Goal: Task Accomplishment & Management: Use online tool/utility

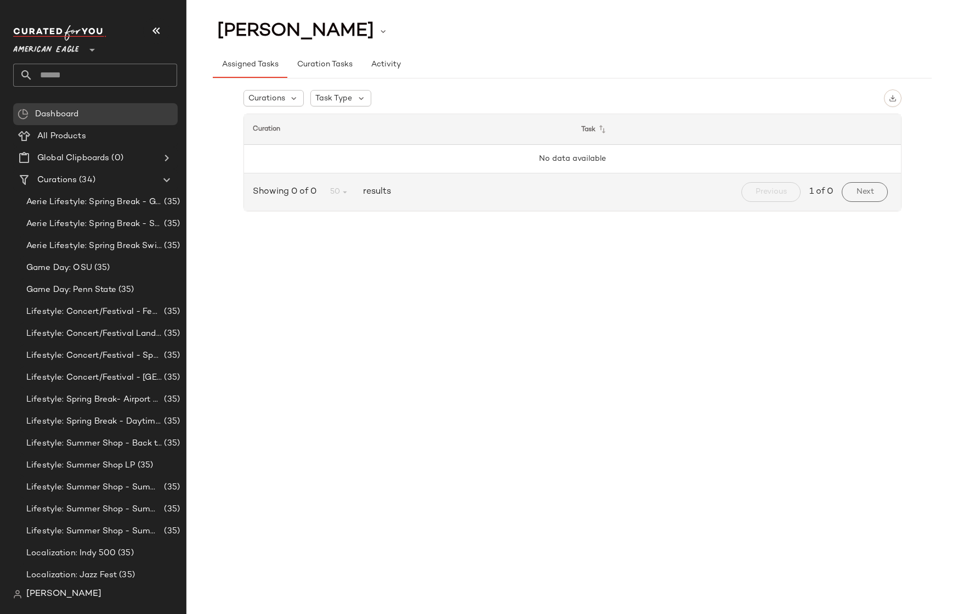
click at [53, 49] on span "American Eagle" at bounding box center [46, 47] width 66 height 20
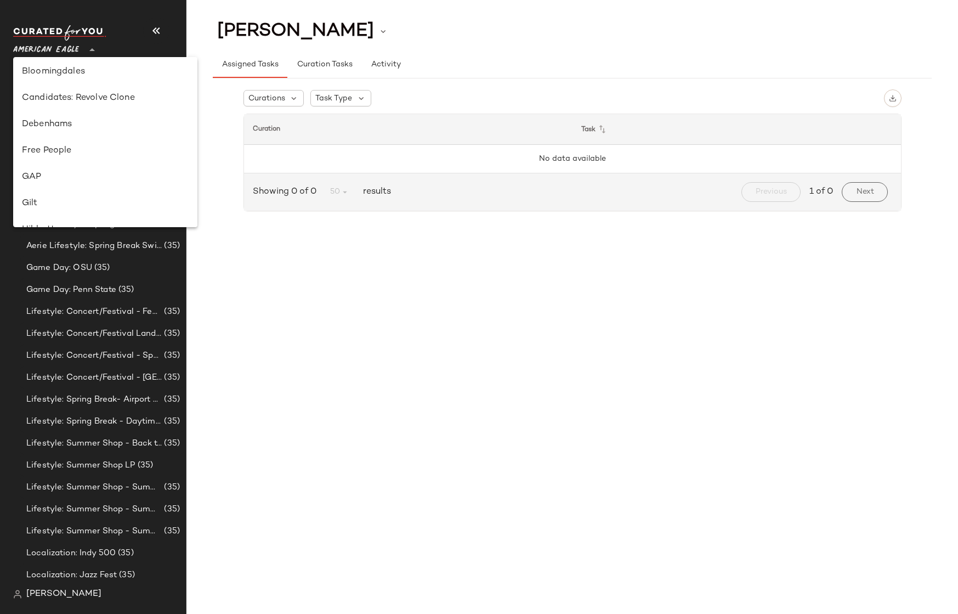
scroll to position [263, 0]
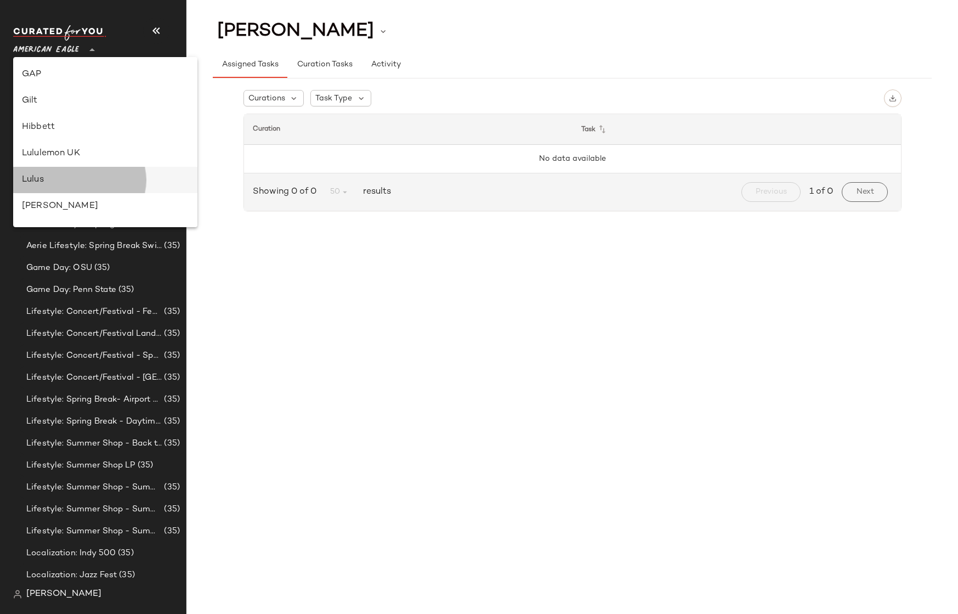
click at [54, 176] on div "Lulus" at bounding box center [105, 179] width 167 height 13
type input "**"
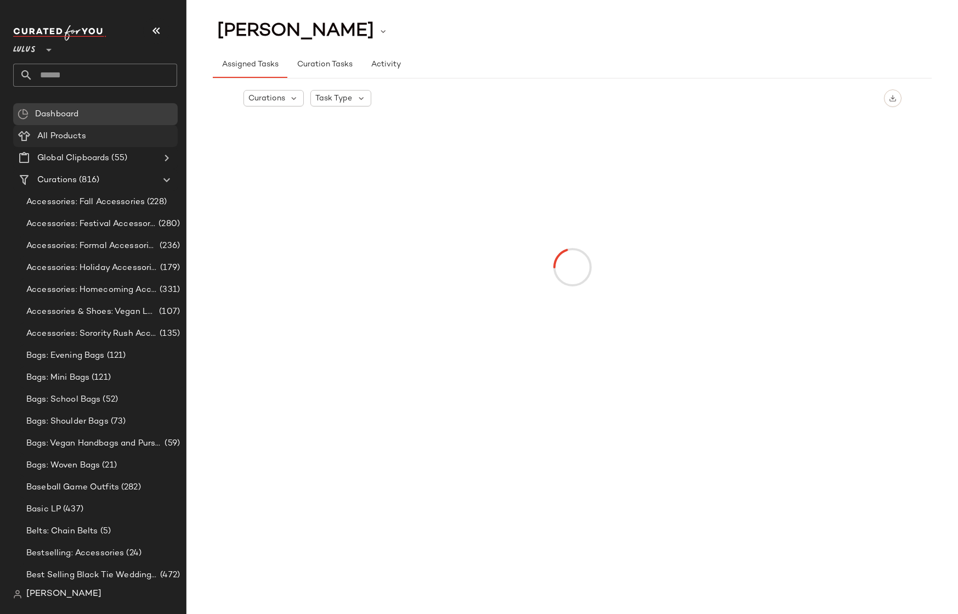
click at [59, 134] on span "All Products" at bounding box center [61, 136] width 49 height 13
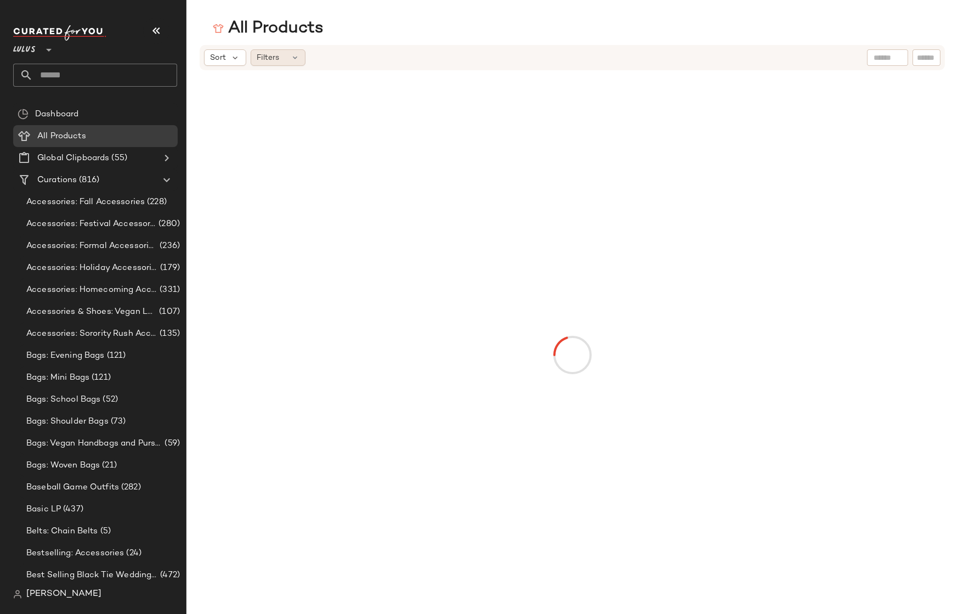
click at [270, 55] on span "Filters" at bounding box center [268, 58] width 22 height 12
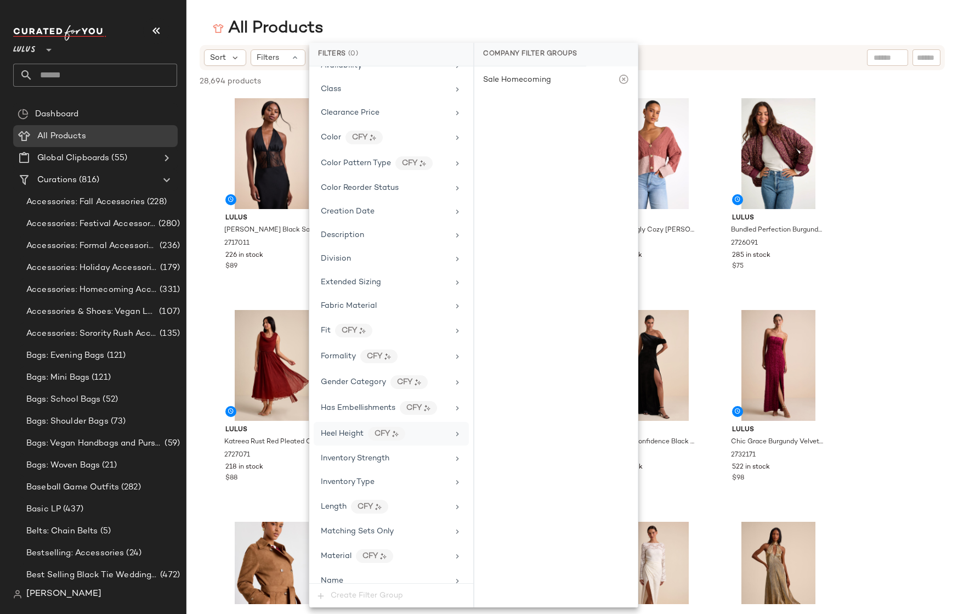
scroll to position [263, 0]
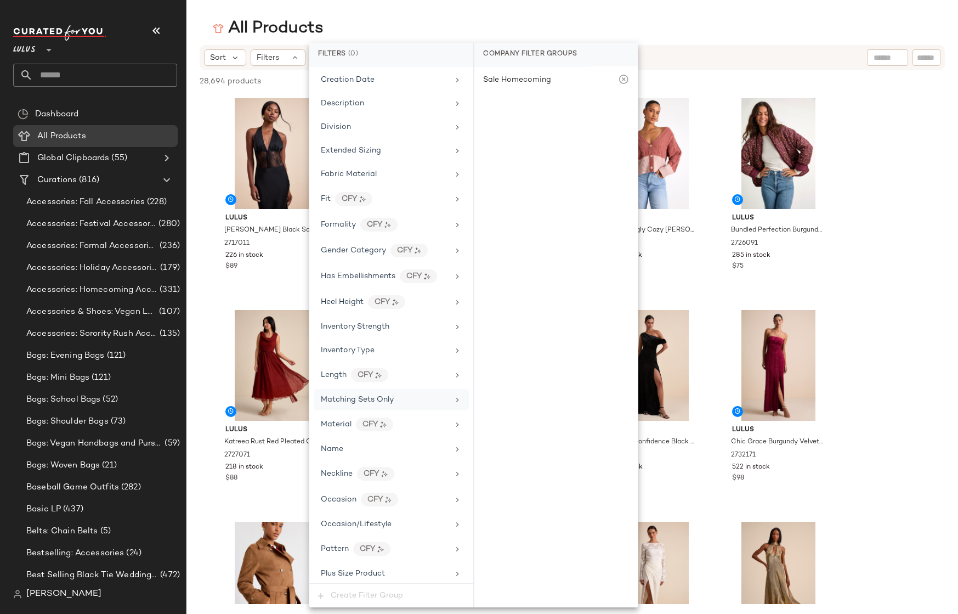
click at [335, 405] on div "Matching Sets Only" at bounding box center [391, 399] width 155 height 21
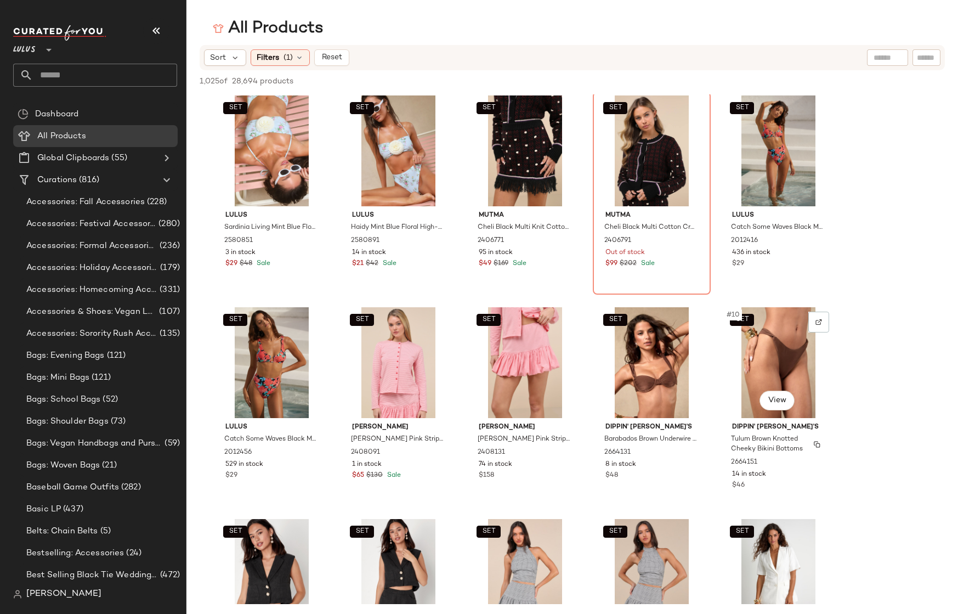
scroll to position [0, 0]
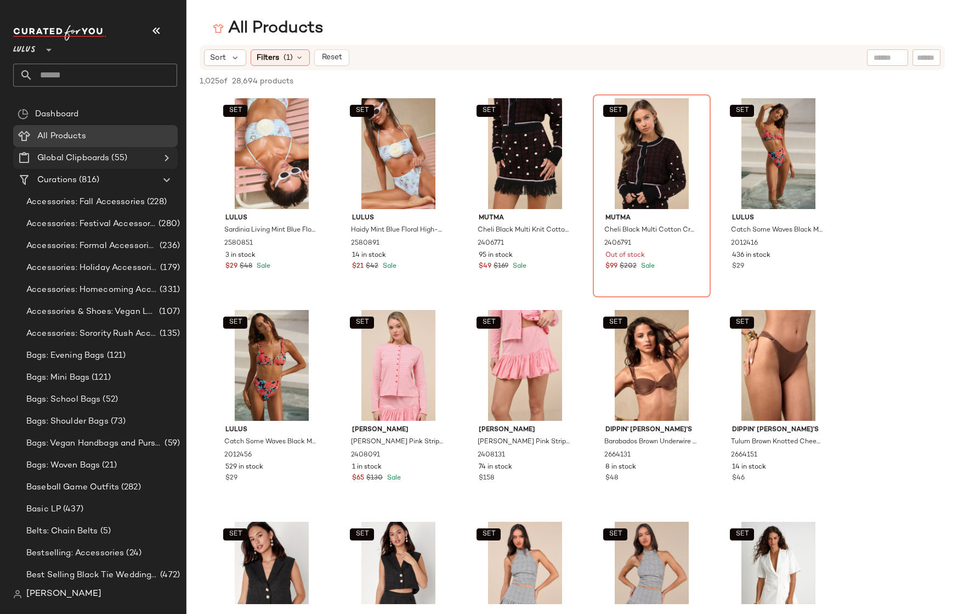
click at [163, 159] on icon at bounding box center [166, 157] width 13 height 13
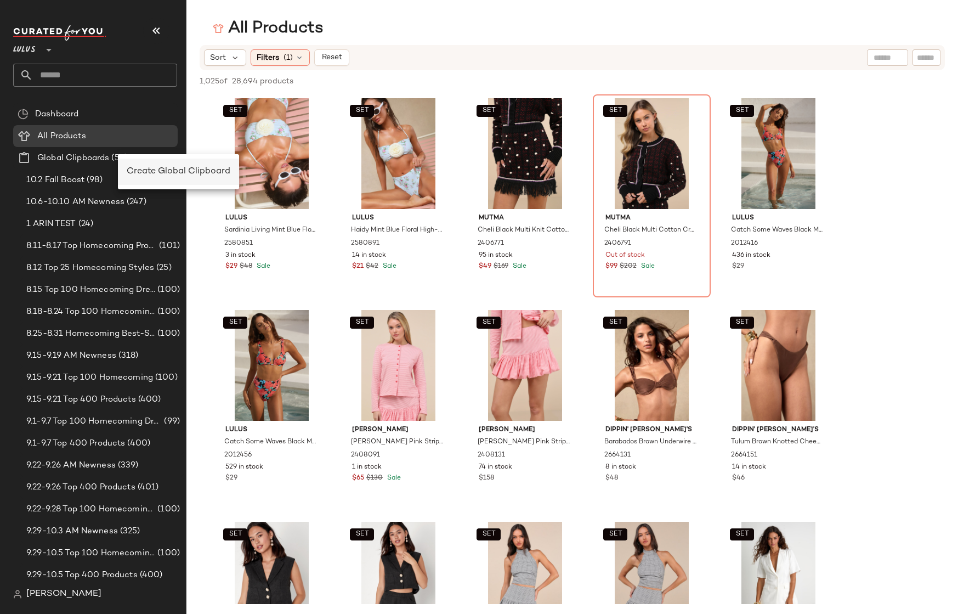
click at [143, 162] on div "Create Global Clipboard" at bounding box center [178, 172] width 121 height 26
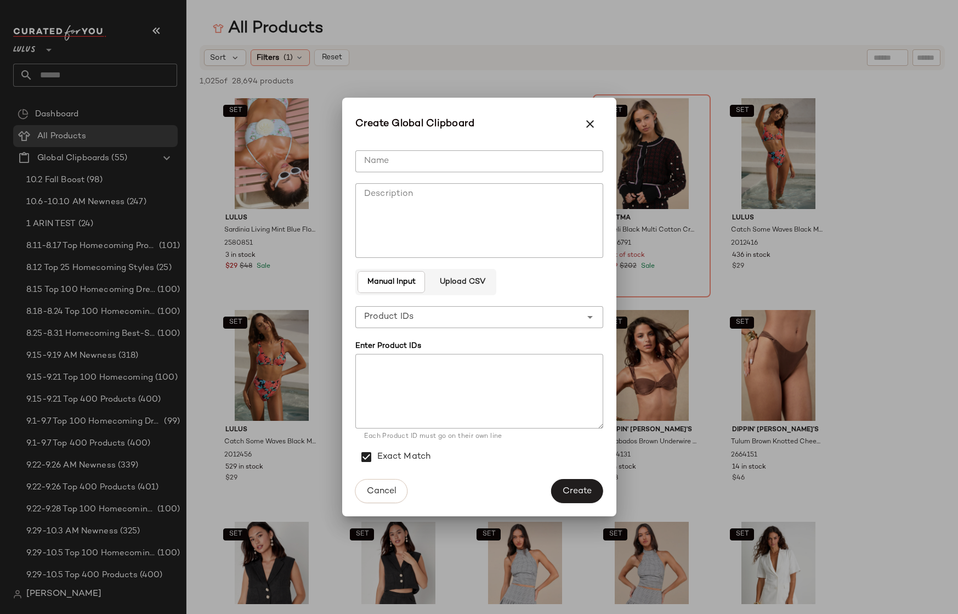
click at [386, 164] on input "Name" at bounding box center [479, 161] width 248 height 22
type input "*****"
click at [581, 494] on span "Create" at bounding box center [577, 491] width 30 height 10
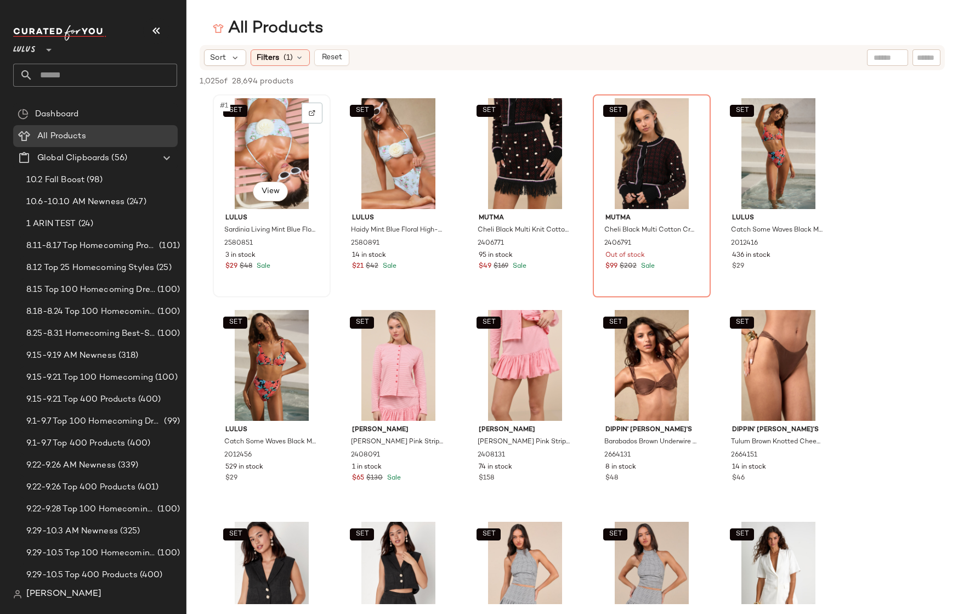
click at [278, 158] on div "SET #1 View" at bounding box center [272, 153] width 110 height 111
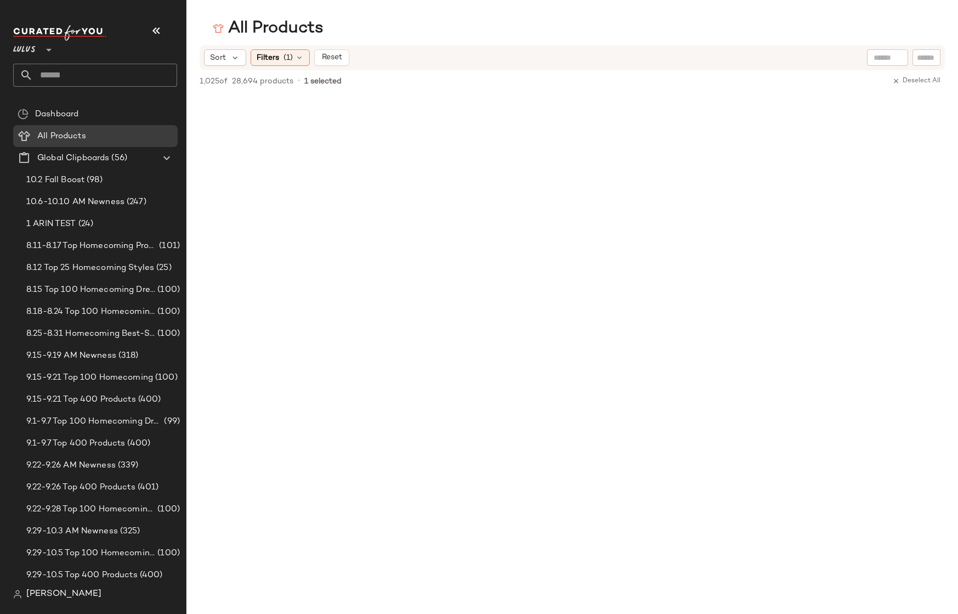
scroll to position [55492, 0]
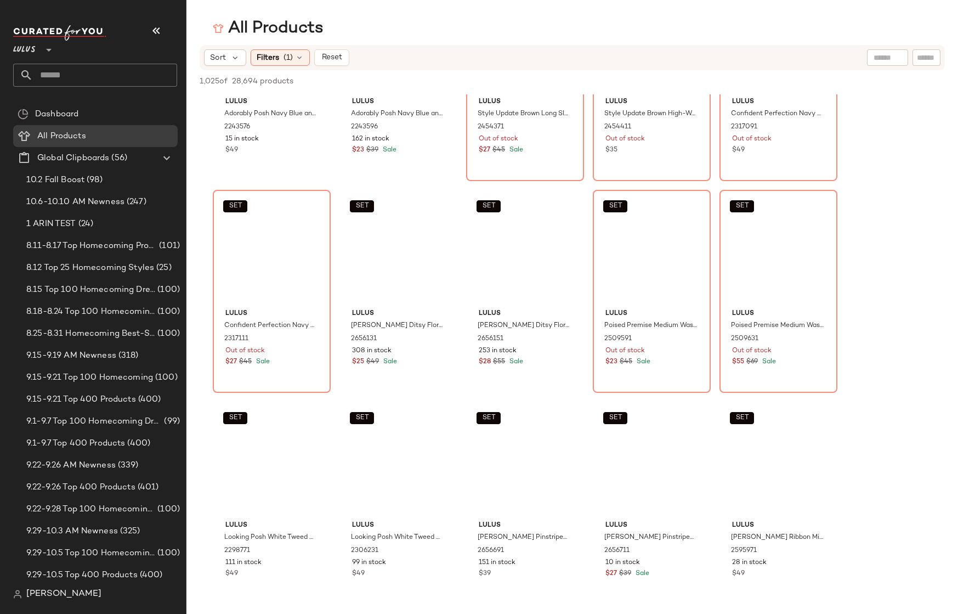
scroll to position [0, 0]
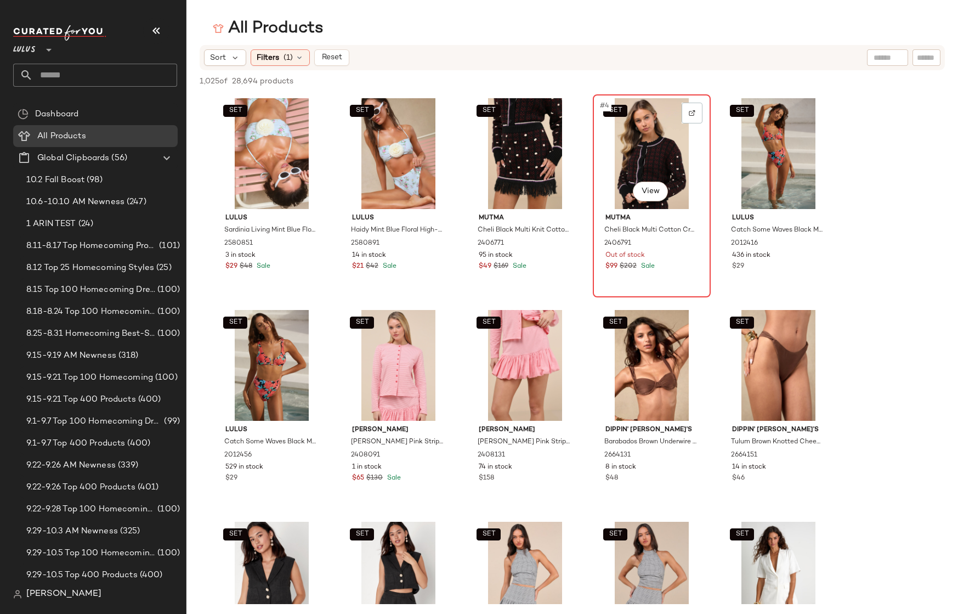
click at [633, 166] on div "SET #4 View" at bounding box center [652, 153] width 110 height 111
click at [270, 141] on div "SET #1 View" at bounding box center [272, 153] width 110 height 111
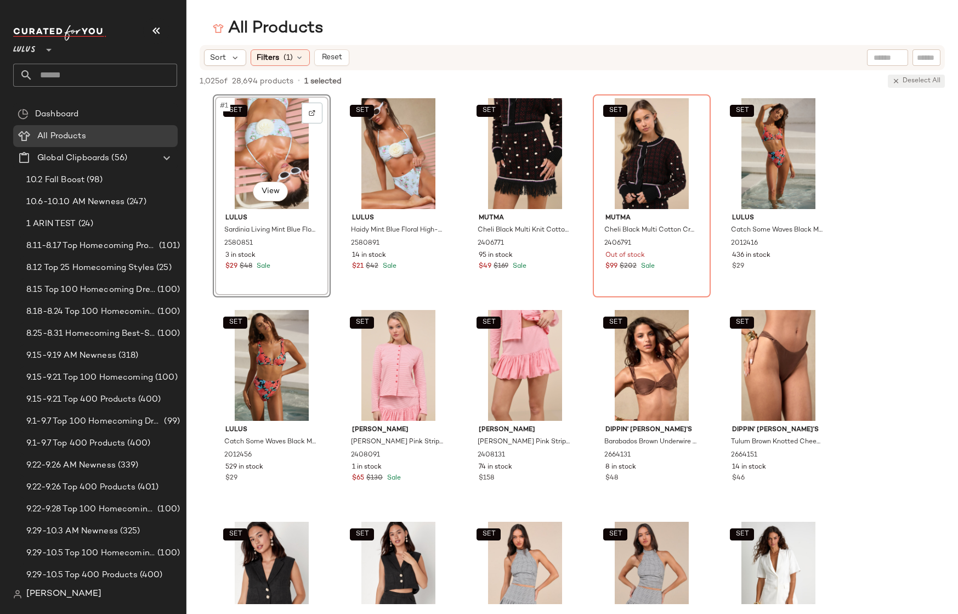
click at [930, 82] on span "Deselect All" at bounding box center [916, 81] width 48 height 8
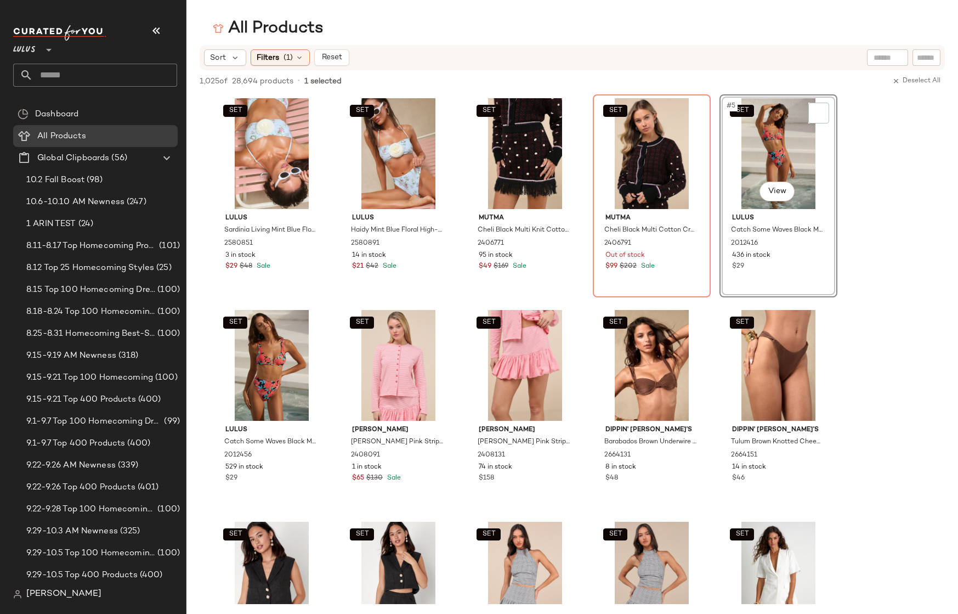
drag, startPoint x: 907, startPoint y: 188, endPoint x: 836, endPoint y: 165, distance: 74.6
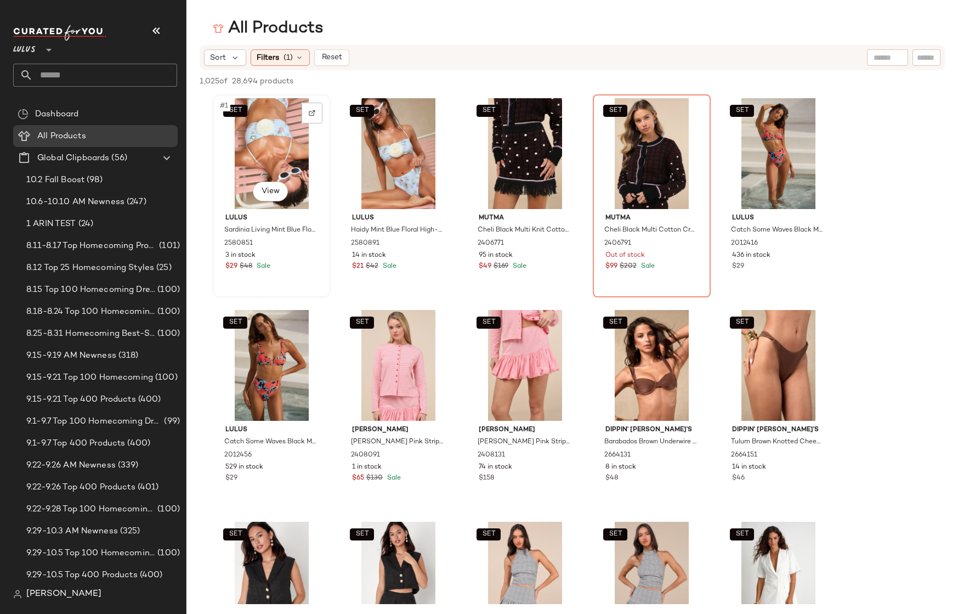
click at [268, 136] on div "SET #1 View" at bounding box center [272, 153] width 110 height 111
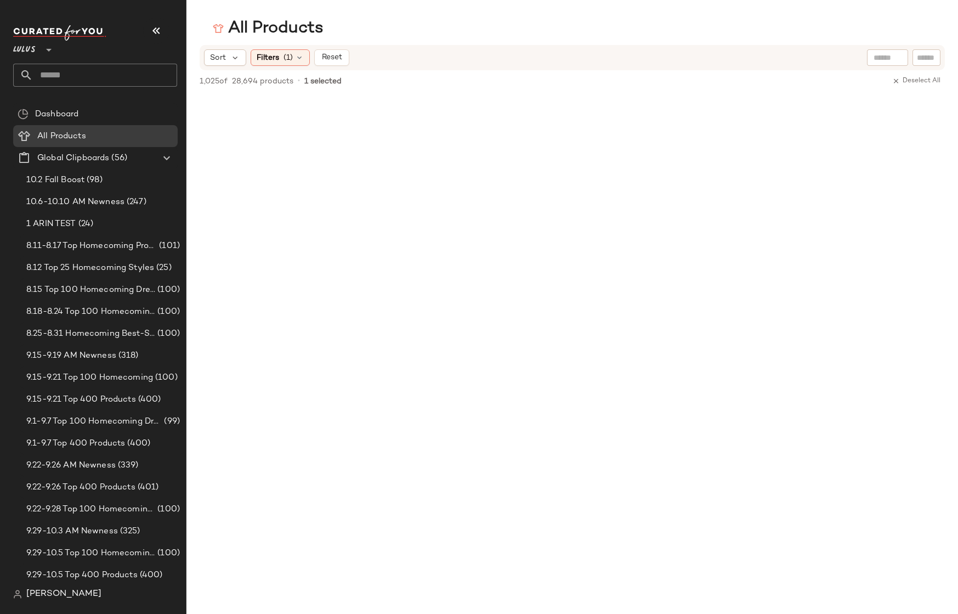
scroll to position [43130, 0]
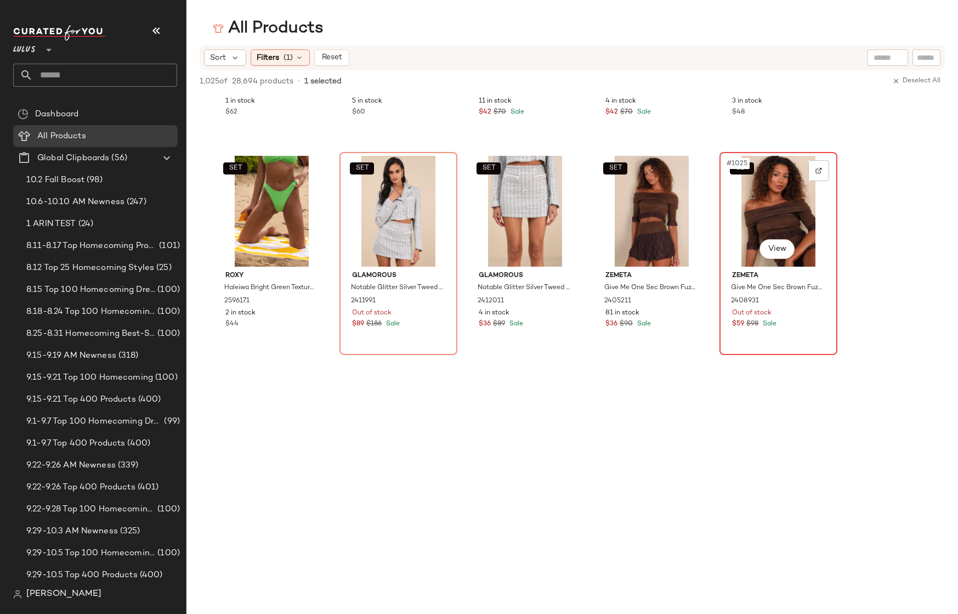
click at [787, 224] on div "SET #1025 View" at bounding box center [778, 211] width 110 height 111
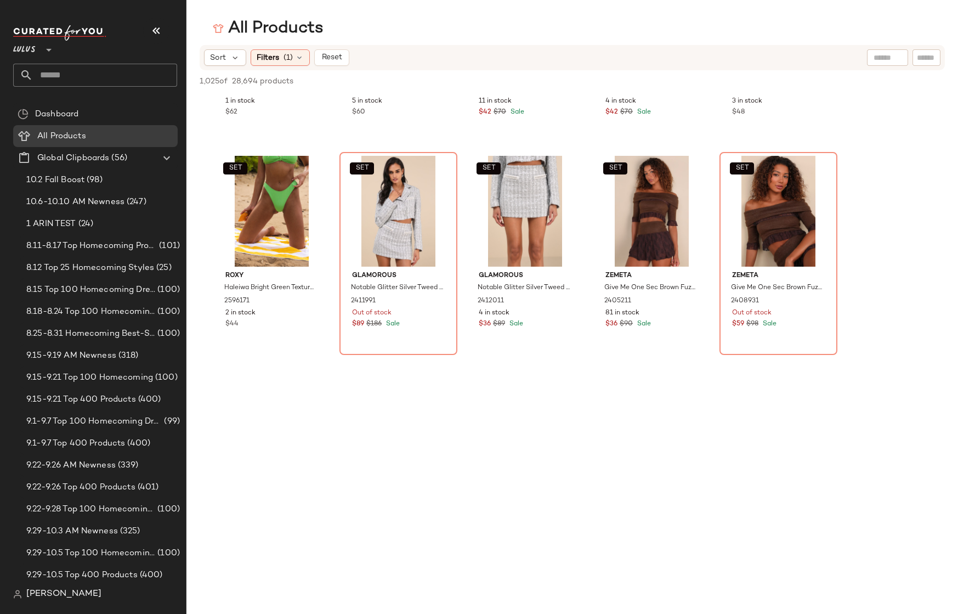
click at [287, 57] on span "(1)" at bounding box center [288, 58] width 9 height 12
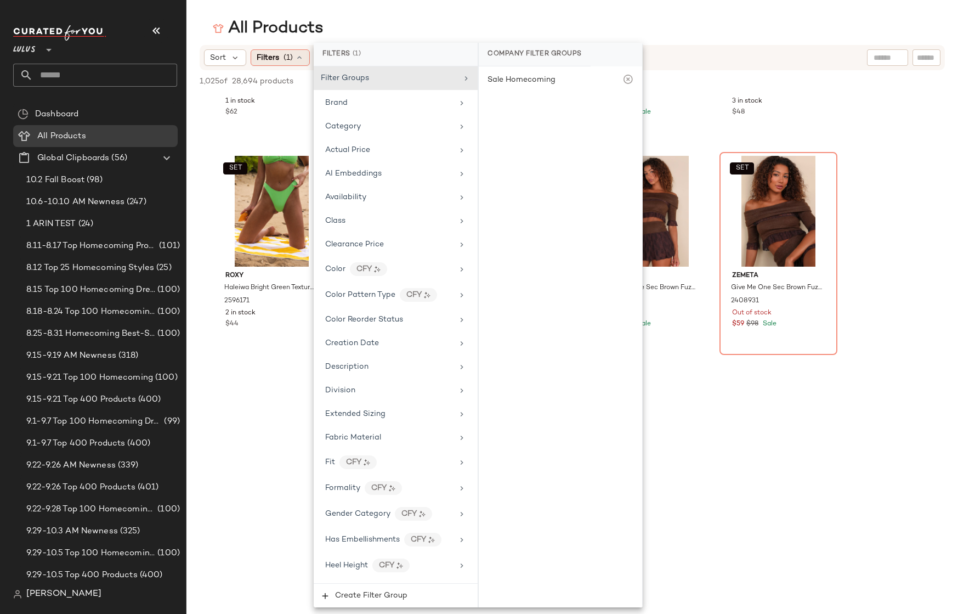
click at [287, 56] on span "(1)" at bounding box center [288, 58] width 9 height 12
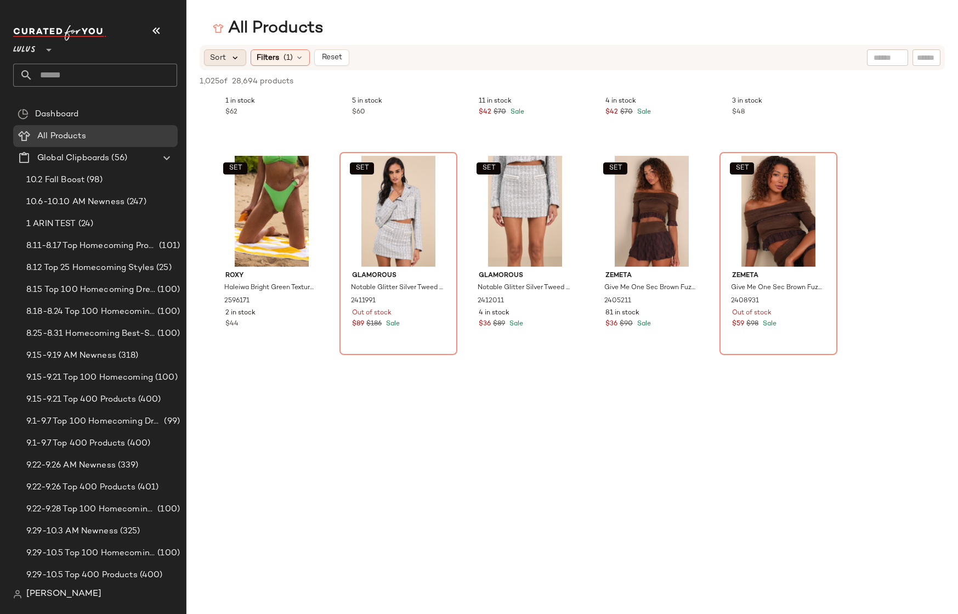
click at [234, 55] on icon at bounding box center [235, 58] width 10 height 10
click at [674, 513] on div at bounding box center [572, 461] width 772 height 212
click at [772, 237] on div "SET #1025 View" at bounding box center [778, 211] width 110 height 111
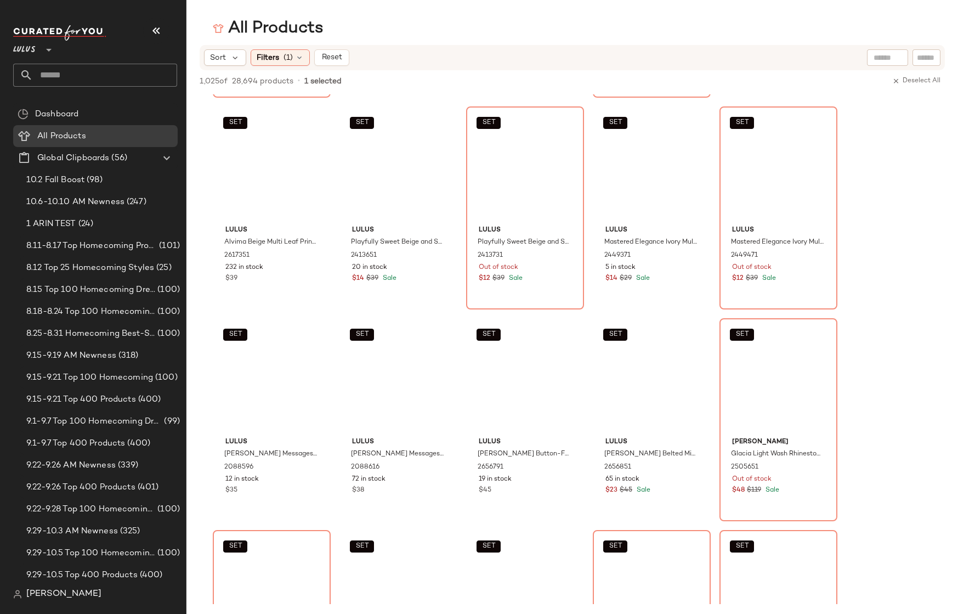
scroll to position [0, 0]
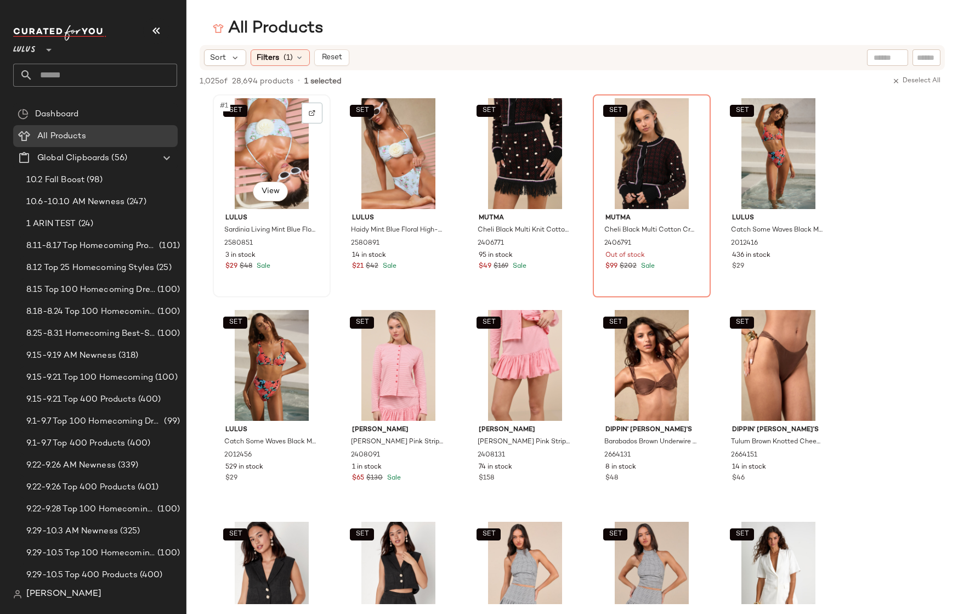
click at [281, 143] on div "SET #1 View" at bounding box center [272, 153] width 110 height 111
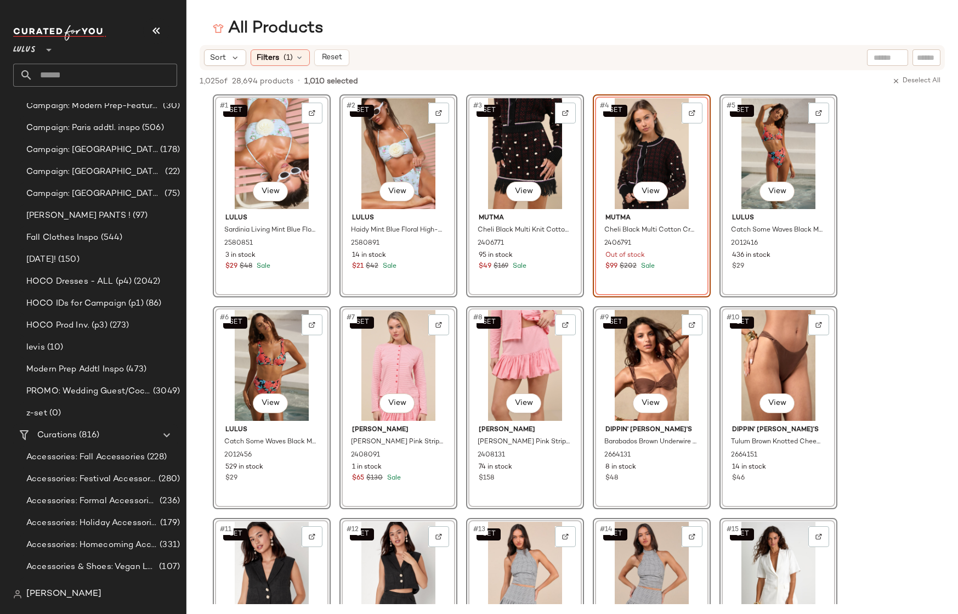
scroll to position [971, 0]
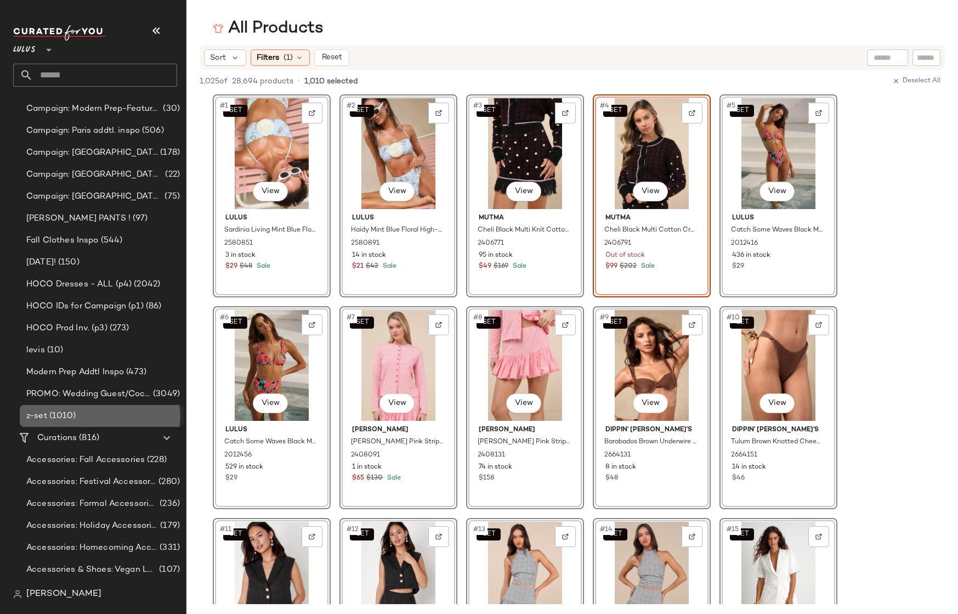
click at [75, 418] on span "(1010)" at bounding box center [61, 416] width 29 height 13
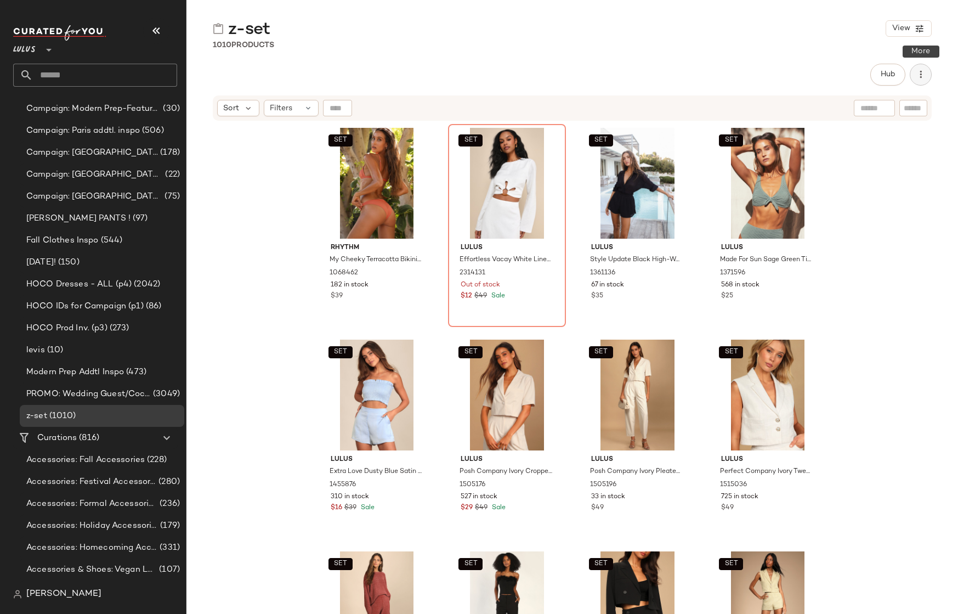
click at [922, 72] on icon "button" at bounding box center [920, 74] width 11 height 11
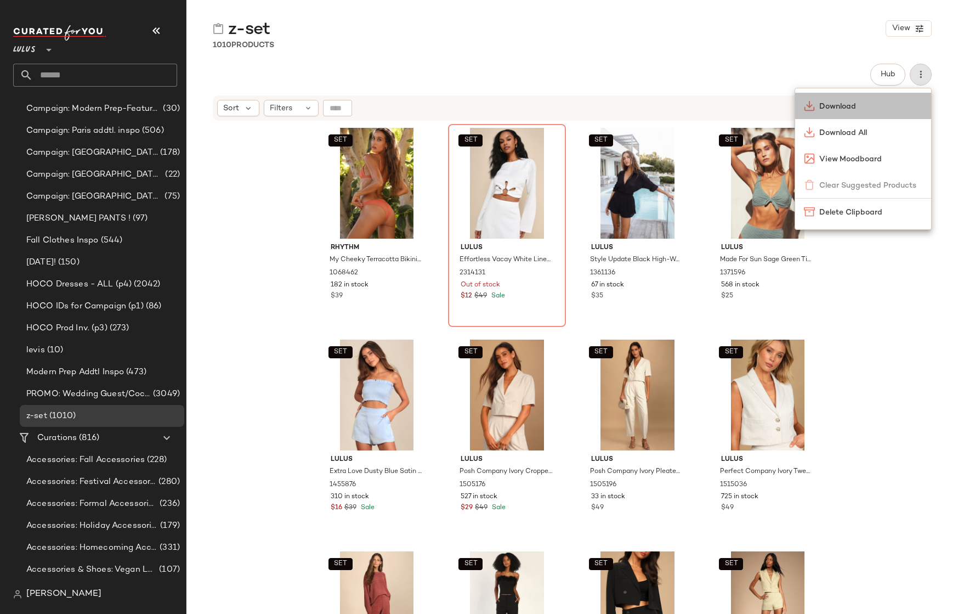
click at [856, 110] on span "Download" at bounding box center [870, 107] width 103 height 12
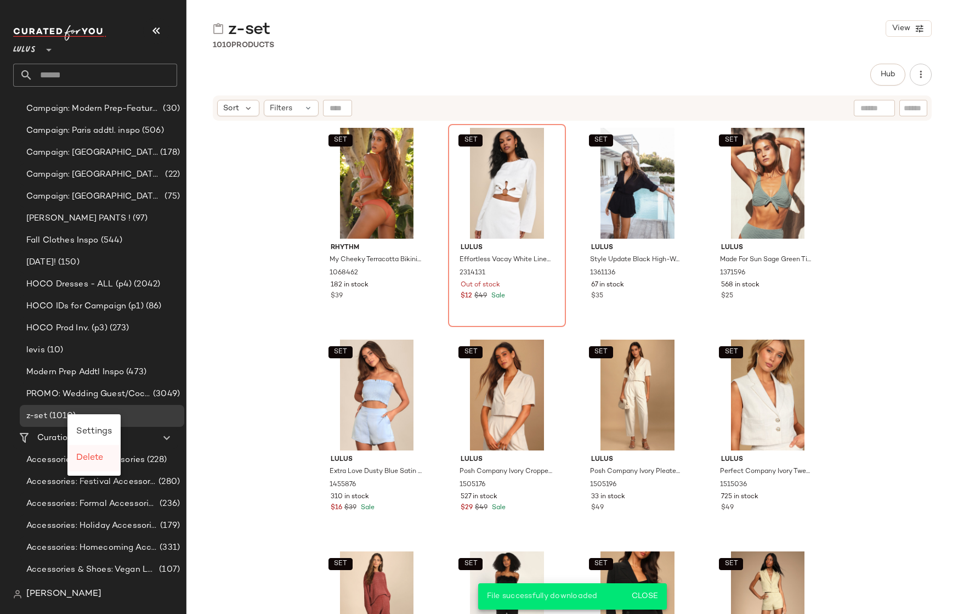
click at [74, 463] on div "Delete" at bounding box center [93, 458] width 53 height 26
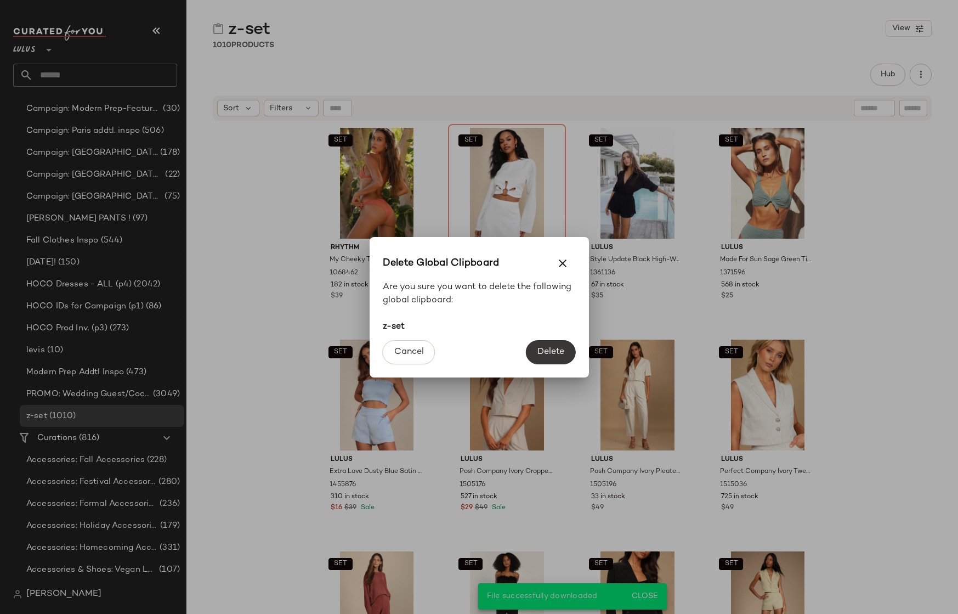
click at [537, 352] on span "Delete" at bounding box center [550, 352] width 27 height 10
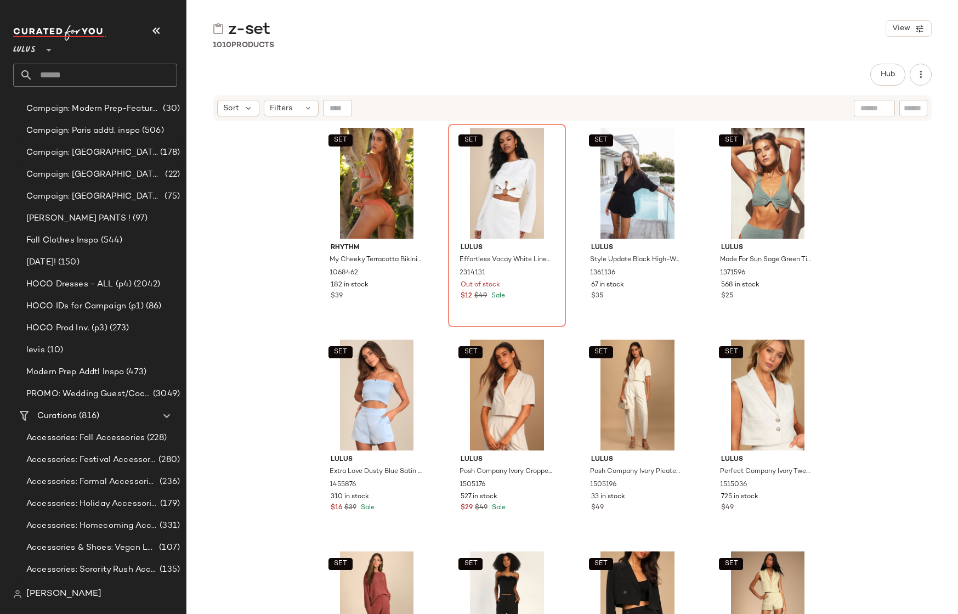
click at [245, 191] on div "SET Rhythm My Cheeky Terracotta Bikini Bottom 1068462 182 in stock $39 SET Lulu…" at bounding box center [572, 381] width 772 height 519
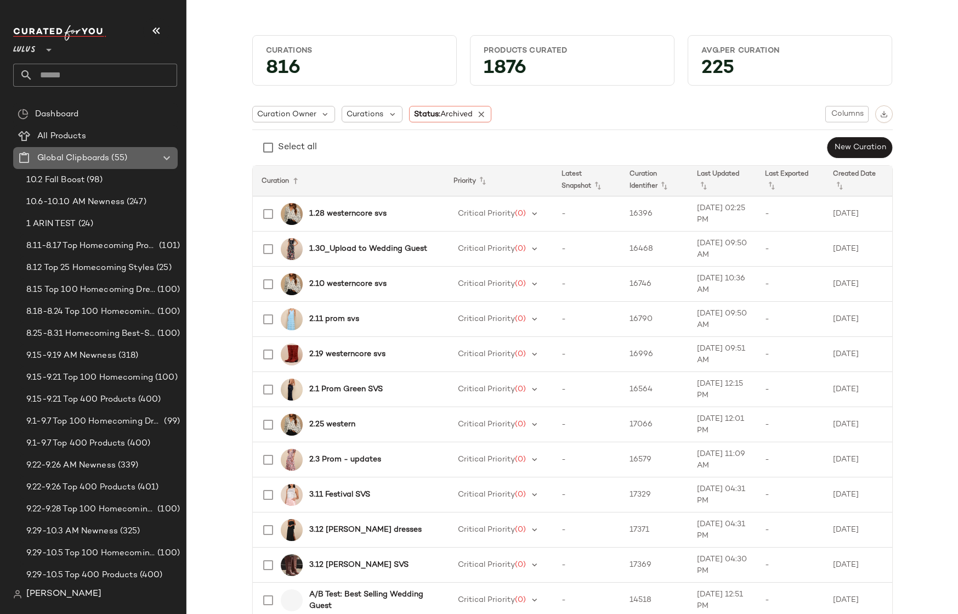
click at [93, 153] on span "Global Clipboards" at bounding box center [73, 158] width 72 height 13
click at [116, 166] on span "Create Global Clipboard" at bounding box center [154, 170] width 104 height 9
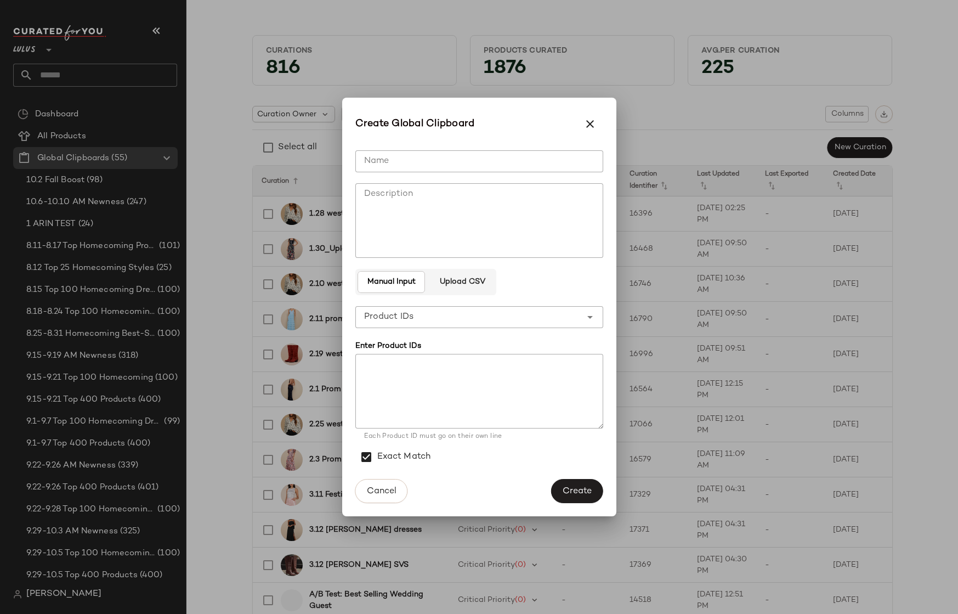
click at [425, 164] on input "Name" at bounding box center [479, 161] width 248 height 22
type input "*"
type input "**********"
click at [579, 494] on span "Create" at bounding box center [577, 491] width 30 height 10
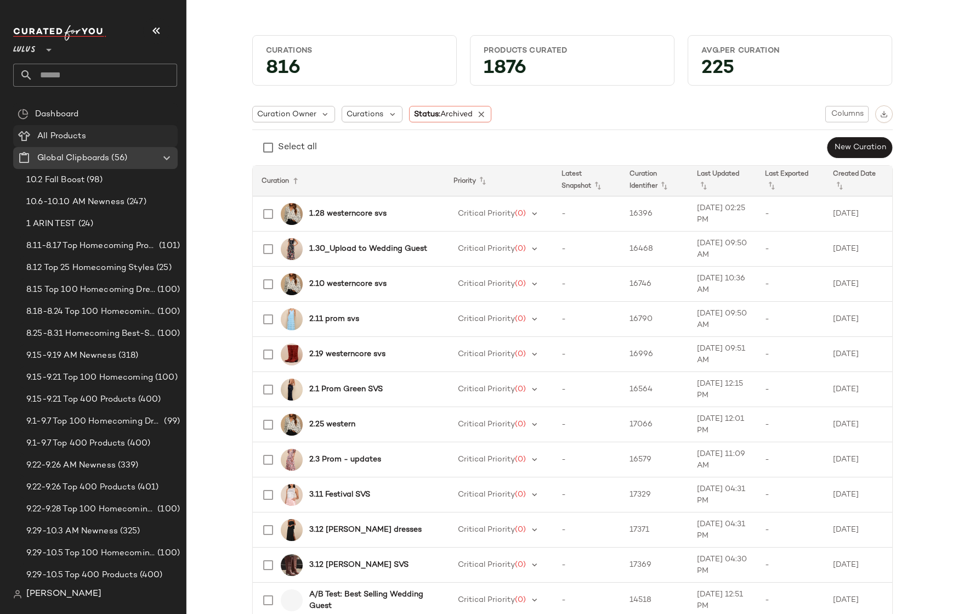
click at [83, 134] on span "All Products" at bounding box center [61, 136] width 49 height 13
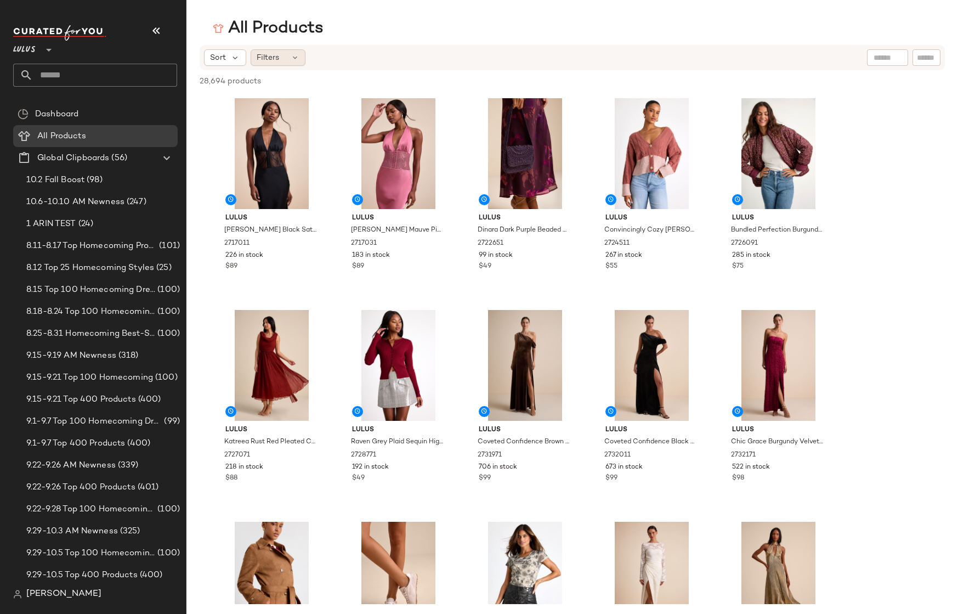
click at [266, 60] on span "Filters" at bounding box center [268, 58] width 22 height 12
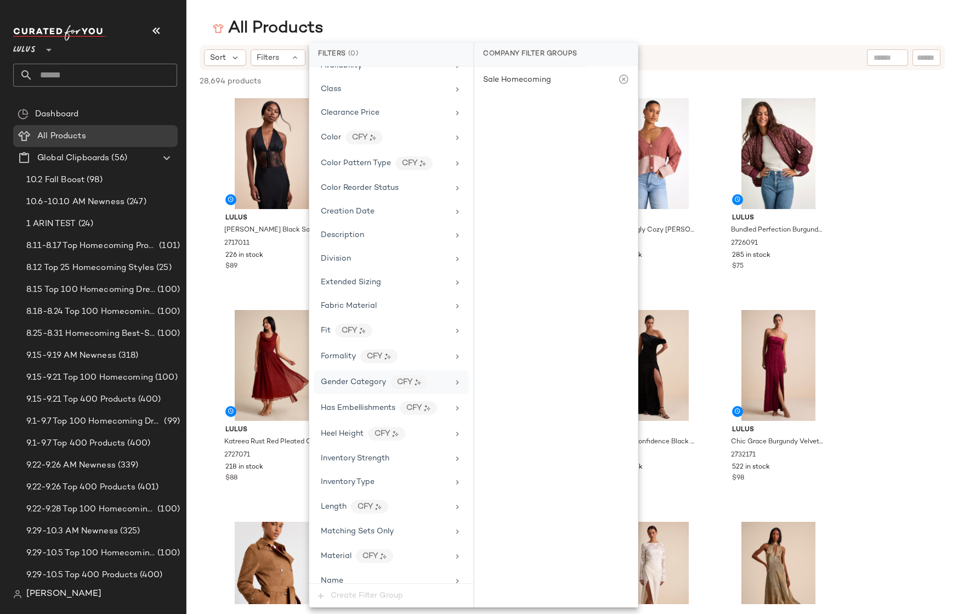
scroll to position [263, 0]
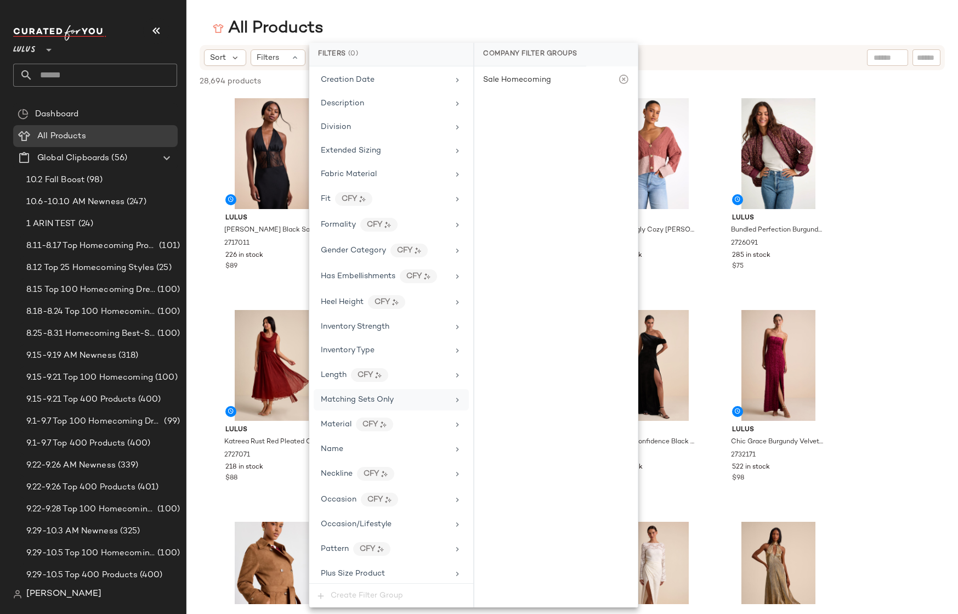
click at [369, 394] on div "Matching Sets Only" at bounding box center [357, 400] width 73 height 12
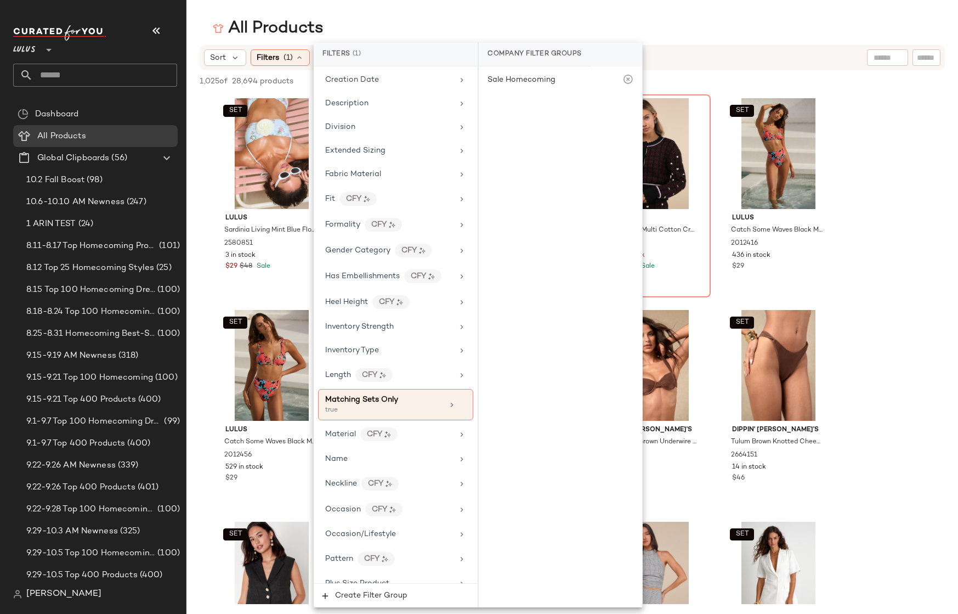
click at [700, 26] on div "All Products" at bounding box center [572, 29] width 772 height 22
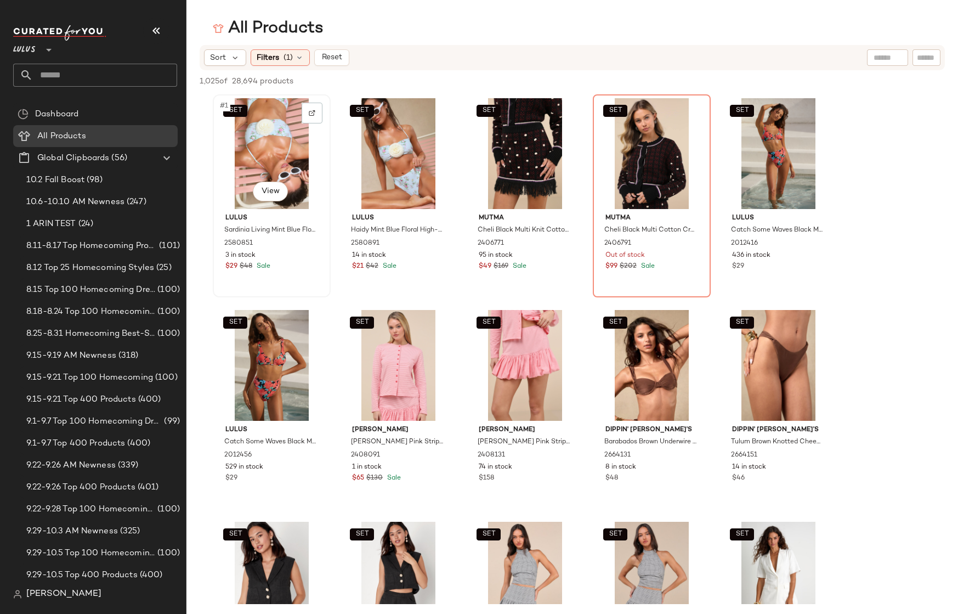
click at [247, 144] on div "SET #1 View" at bounding box center [272, 153] width 110 height 111
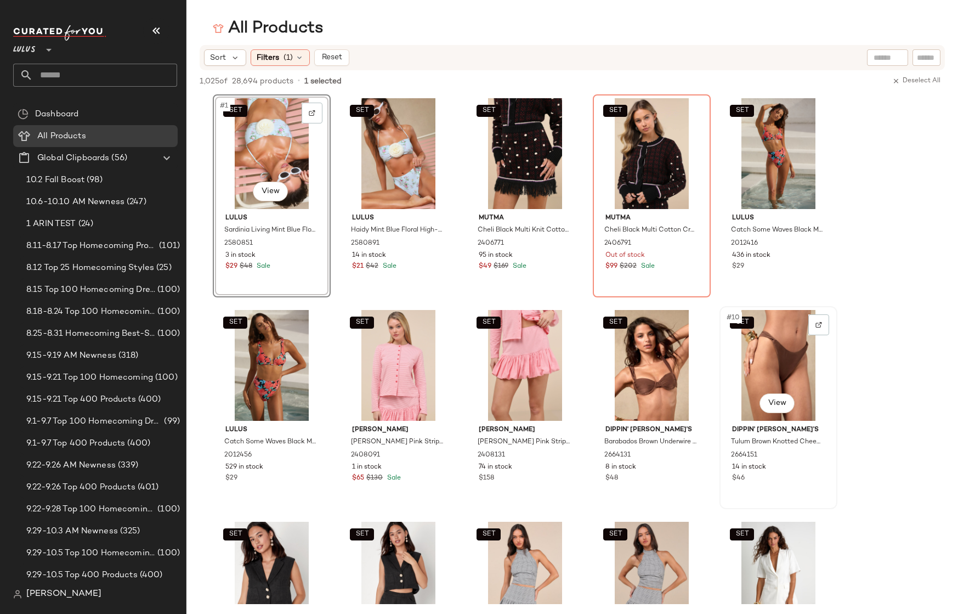
click at [763, 363] on div "SET #10 View" at bounding box center [778, 365] width 110 height 111
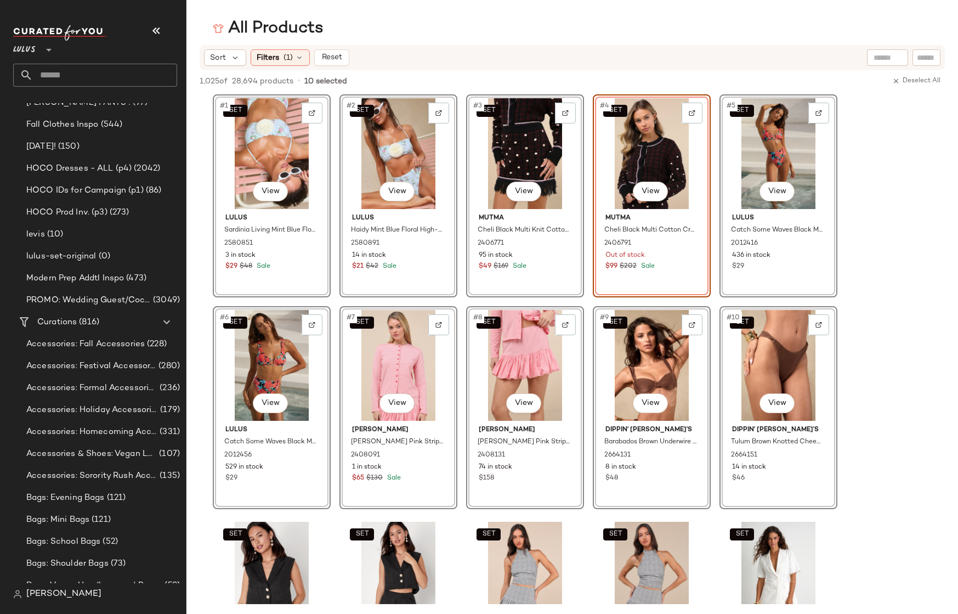
scroll to position [1071, 0]
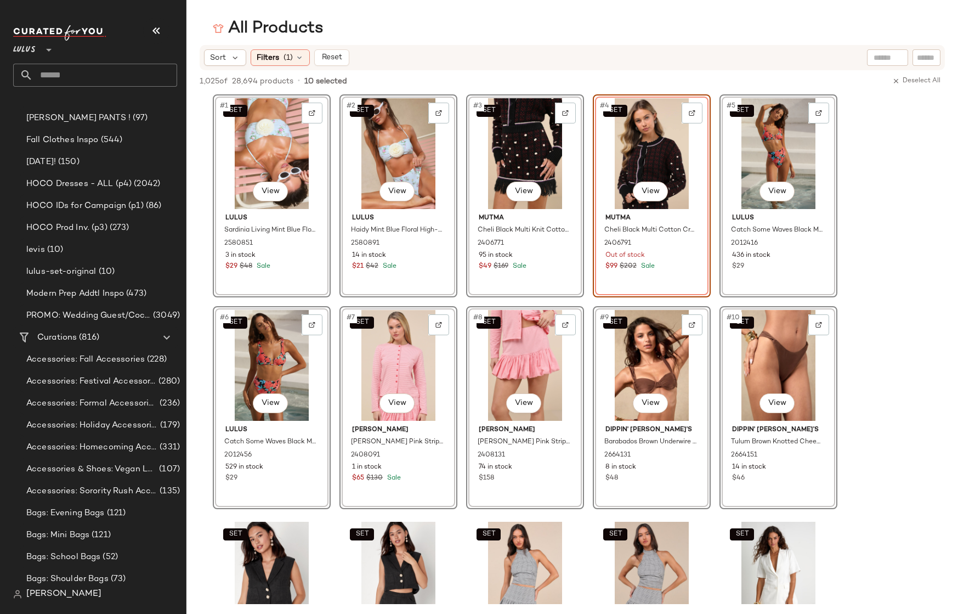
click at [97, 271] on span "(10)" at bounding box center [106, 271] width 19 height 13
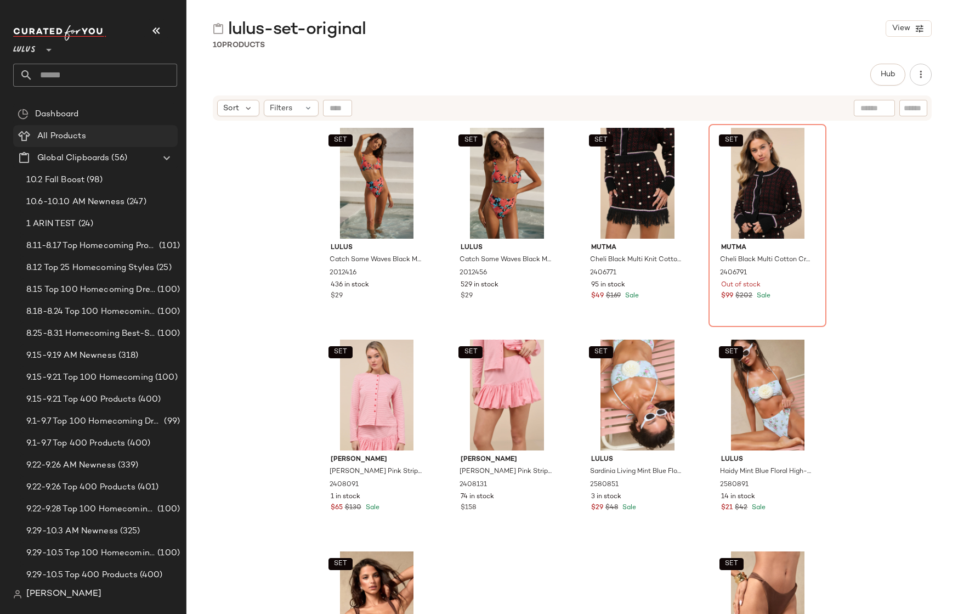
click at [56, 130] on span "All Products" at bounding box center [61, 136] width 49 height 13
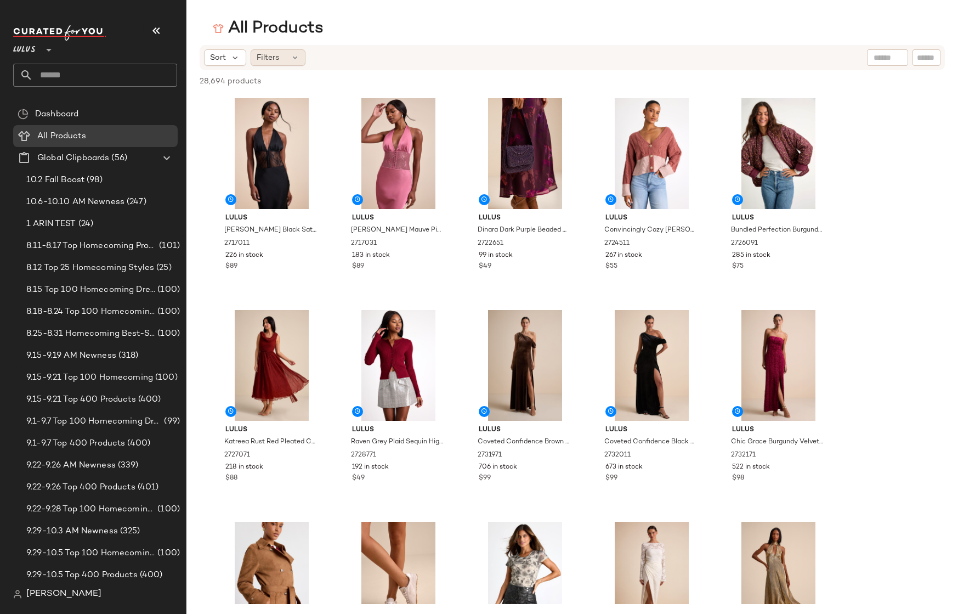
click at [296, 62] on div "Filters" at bounding box center [278, 57] width 55 height 16
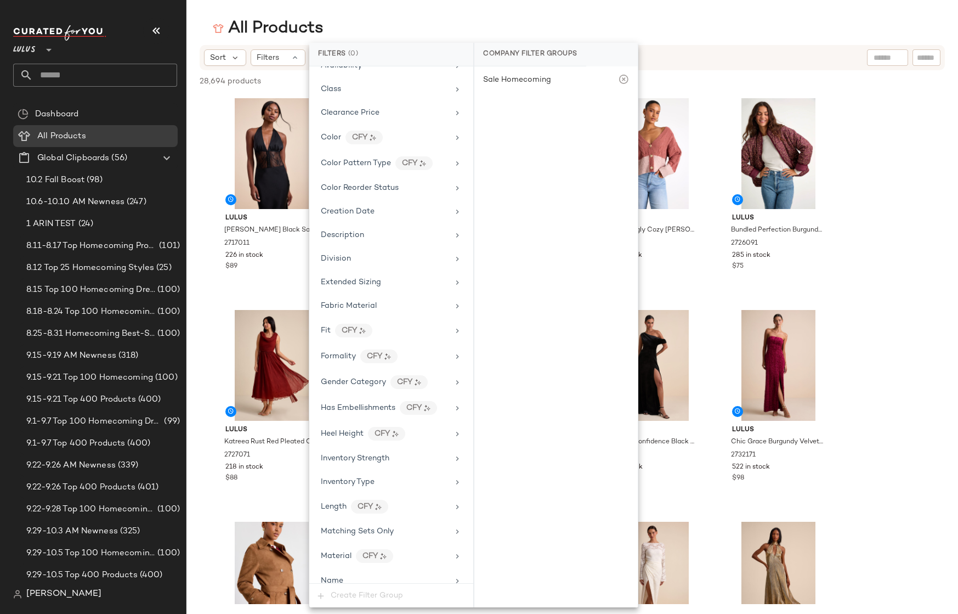
scroll to position [263, 0]
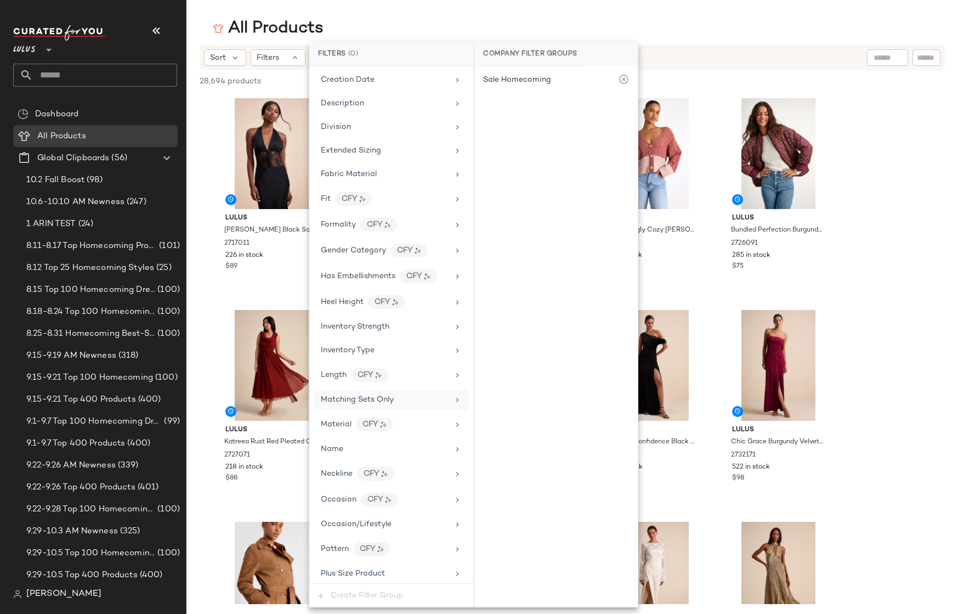
click at [360, 399] on span "Matching Sets Only" at bounding box center [357, 399] width 73 height 8
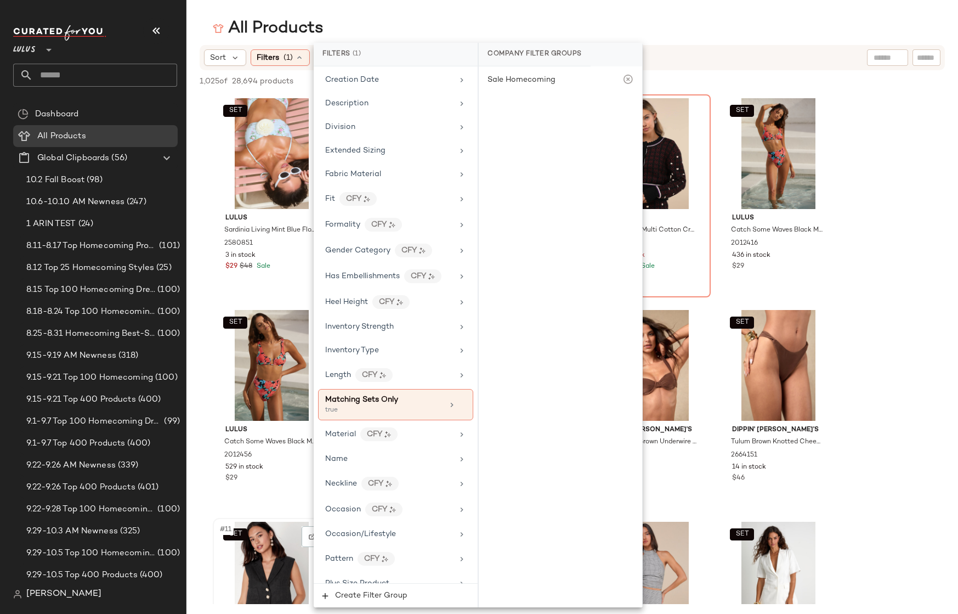
click at [245, 559] on div "SET #11 View" at bounding box center [272, 577] width 110 height 111
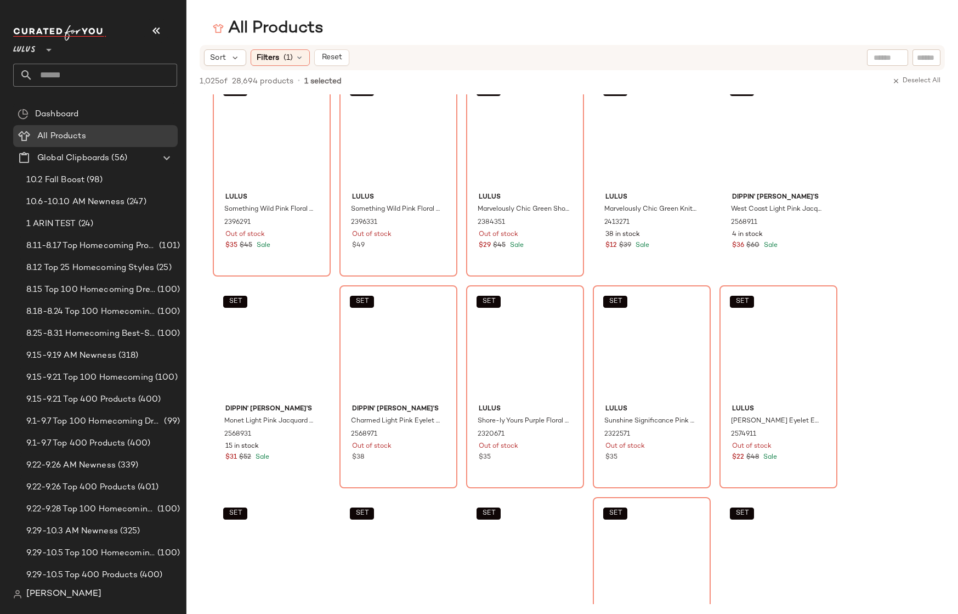
scroll to position [6419, 0]
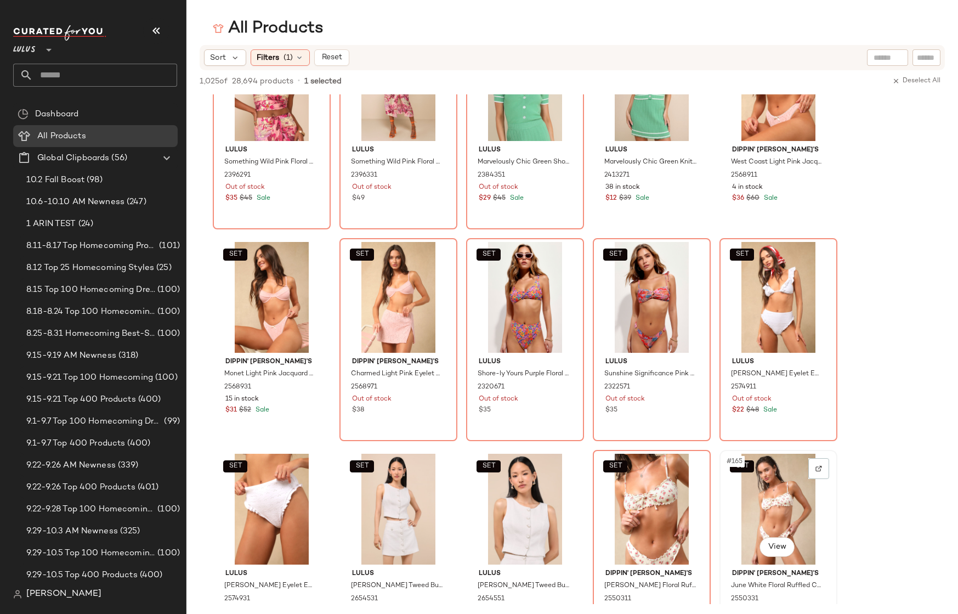
click at [775, 497] on div "SET #165 View" at bounding box center [778, 509] width 110 height 111
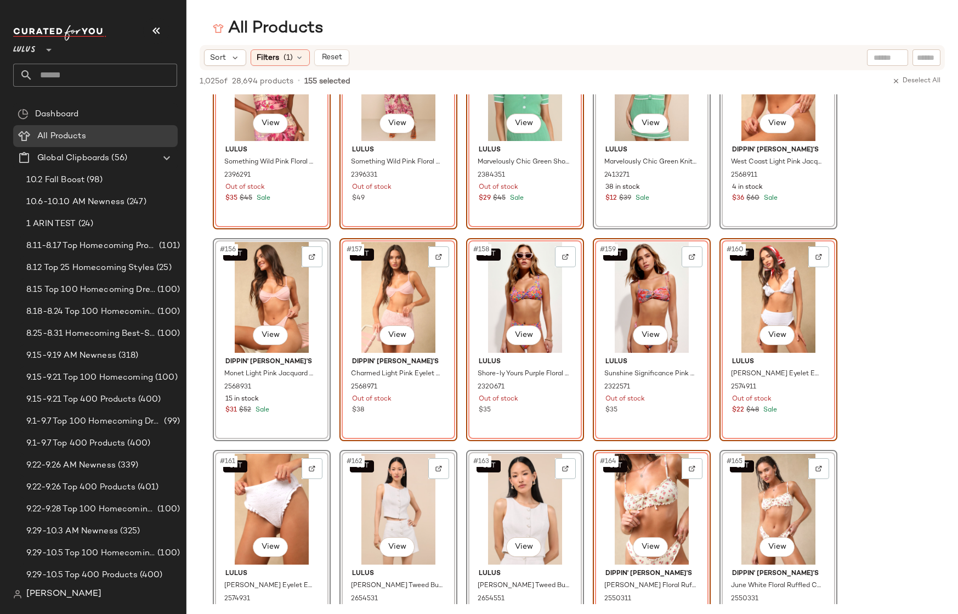
click at [251, 320] on div "SET #156 View" at bounding box center [272, 297] width 110 height 111
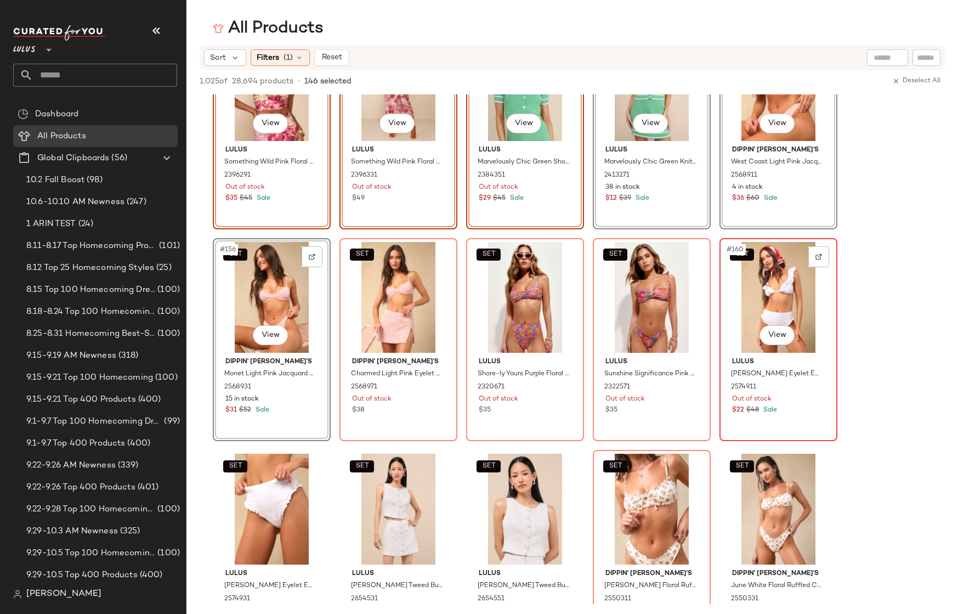
click at [754, 322] on div "SET #160 View" at bounding box center [778, 297] width 110 height 111
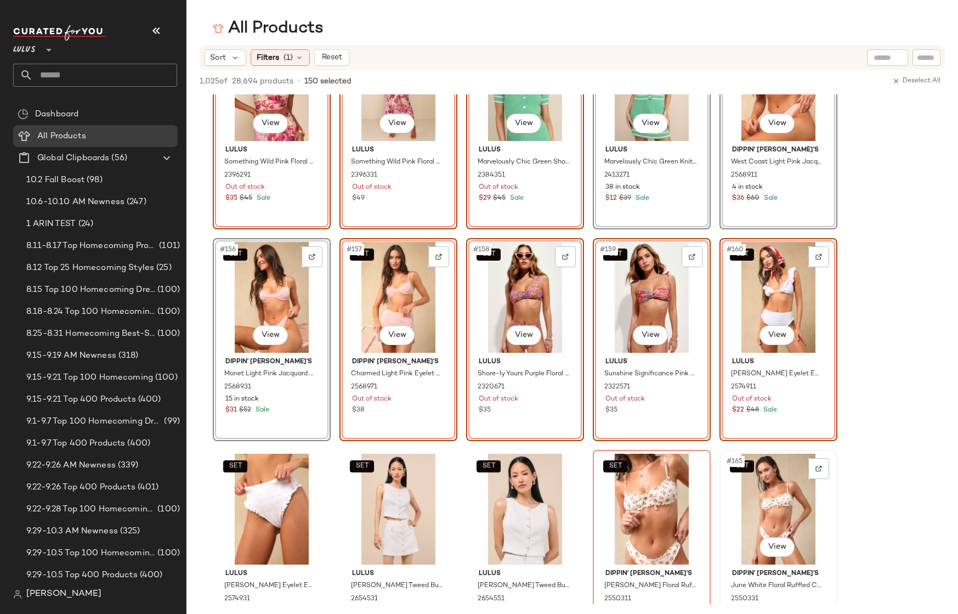
click at [776, 500] on div "SET #165 View" at bounding box center [778, 509] width 110 height 111
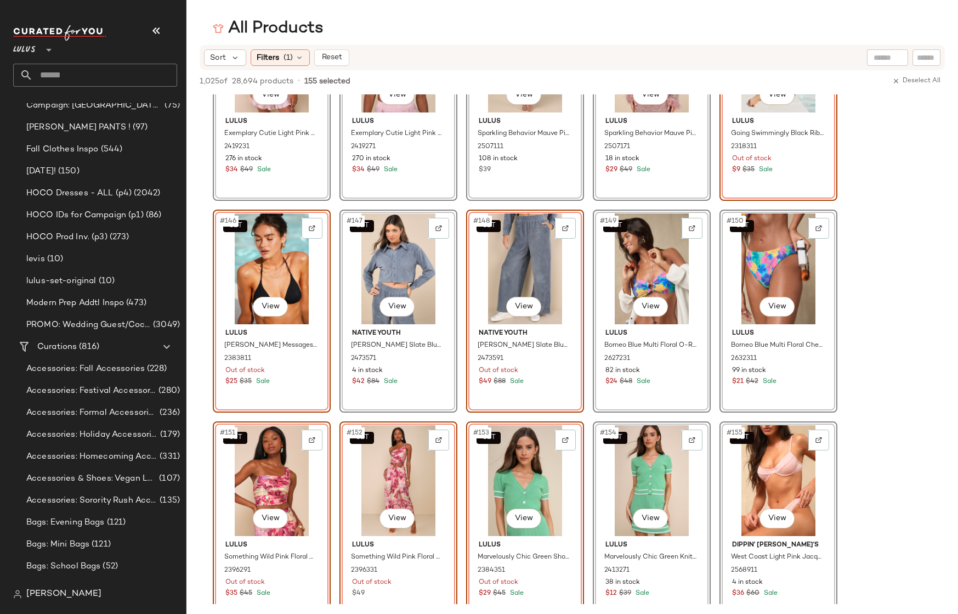
scroll to position [1059, 0]
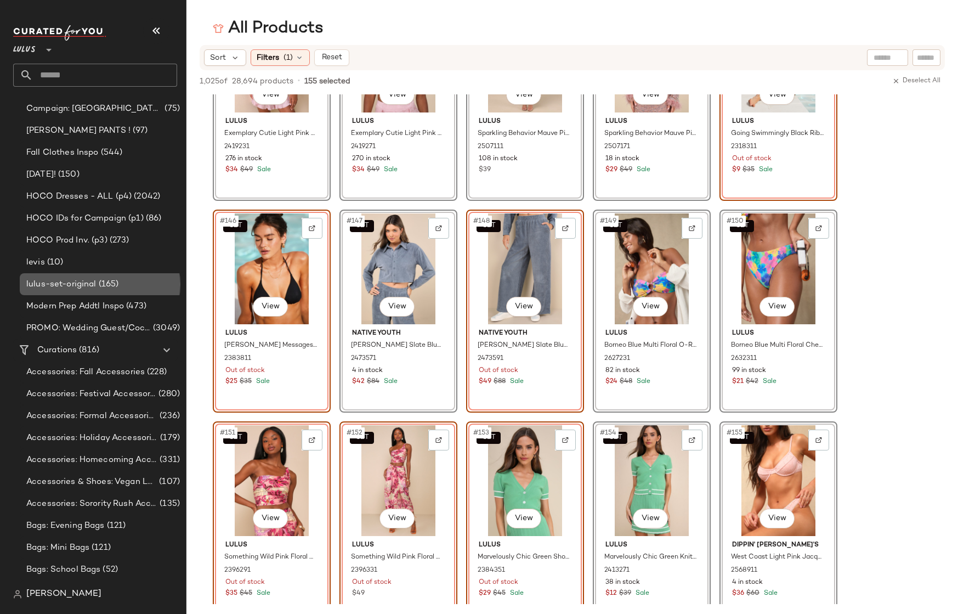
click at [100, 286] on span "(165)" at bounding box center [108, 284] width 22 height 13
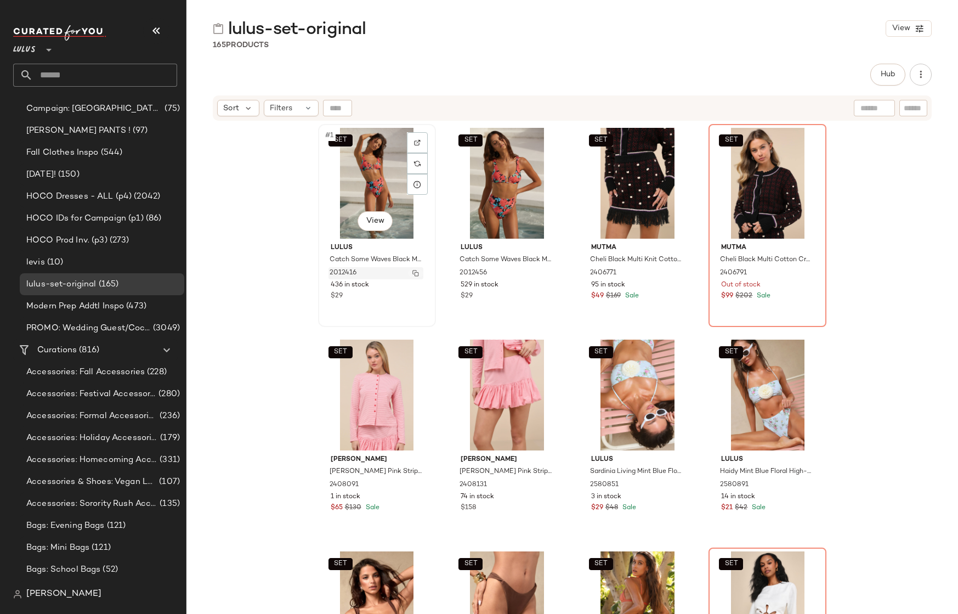
click at [414, 274] on img "button" at bounding box center [415, 273] width 7 height 7
click at [413, 185] on icon at bounding box center [417, 184] width 9 height 9
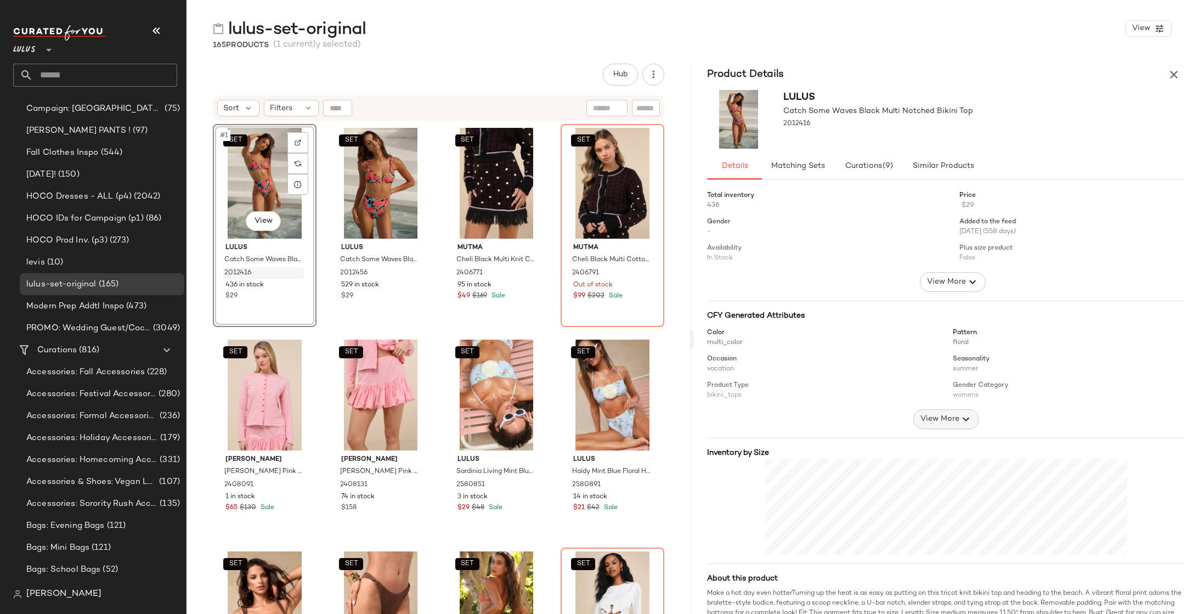
click at [948, 414] on span "View More" at bounding box center [938, 418] width 39 height 13
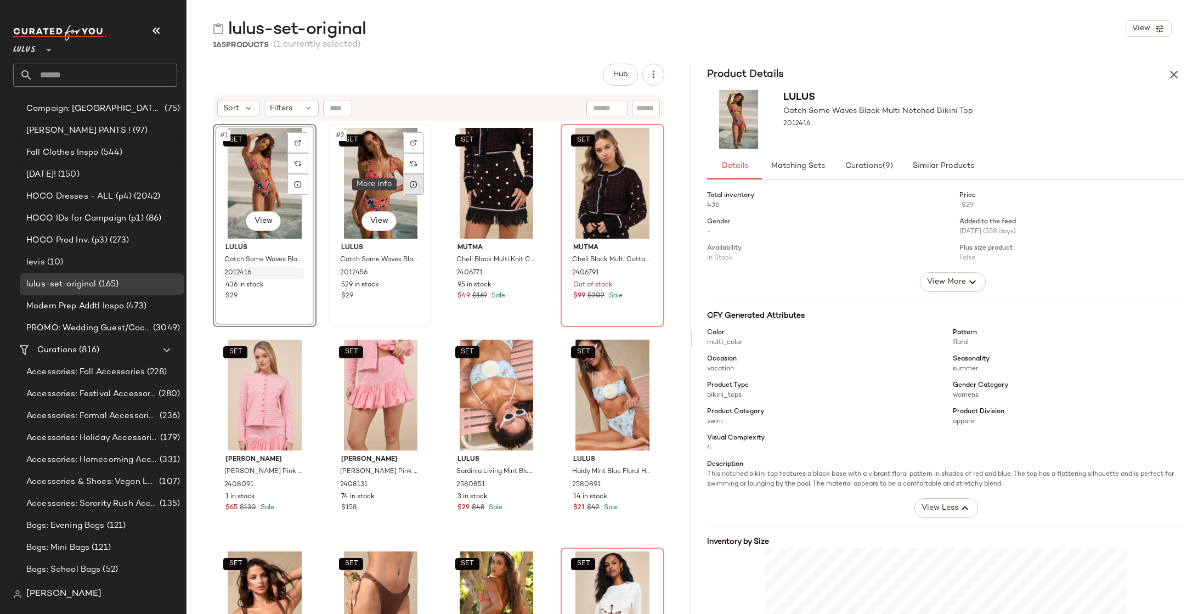
click at [414, 185] on icon at bounding box center [413, 184] width 9 height 9
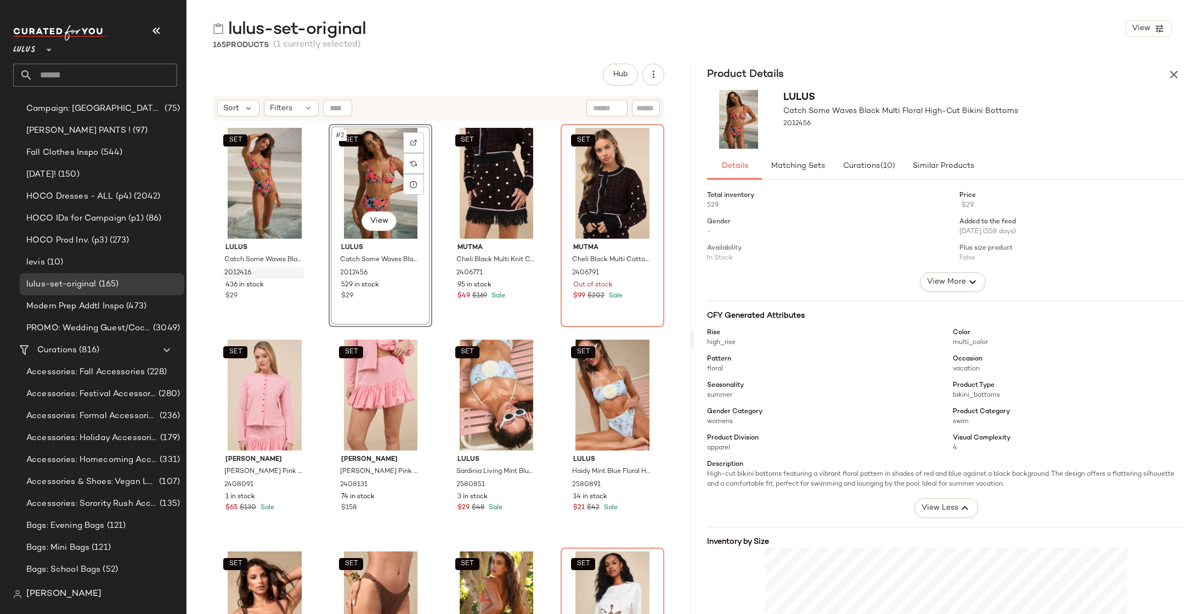
click at [958, 393] on span "bikini_bottoms" at bounding box center [976, 395] width 47 height 7
copy span "bikini_bottoms"
click at [643, 110] on input "text" at bounding box center [645, 109] width 19 height 12
paste input "*******"
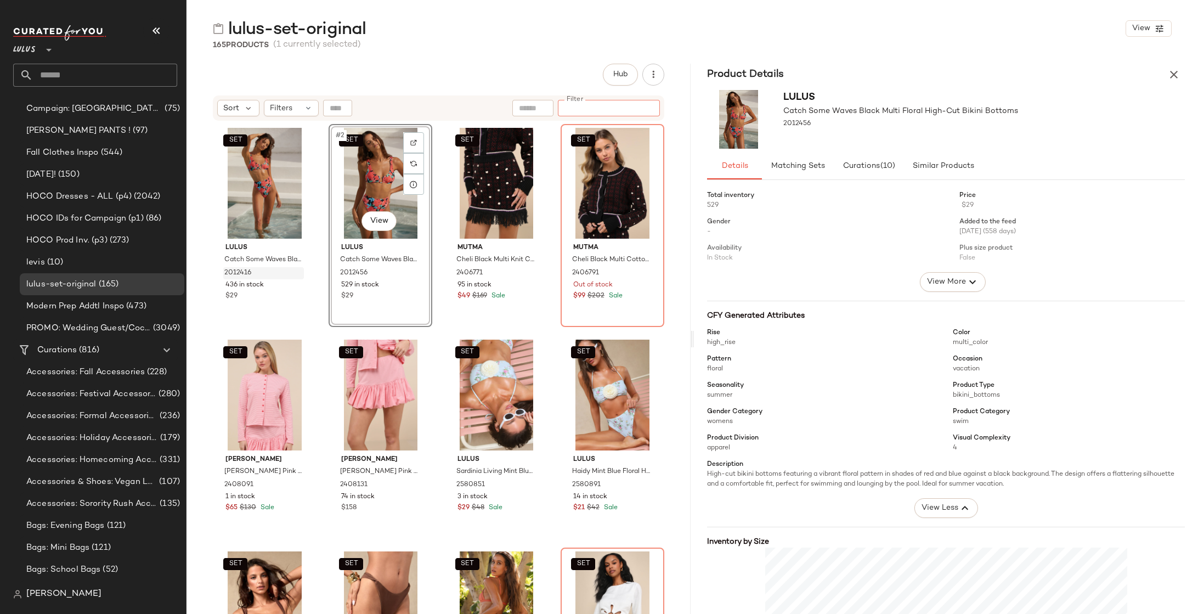
type input "*******"
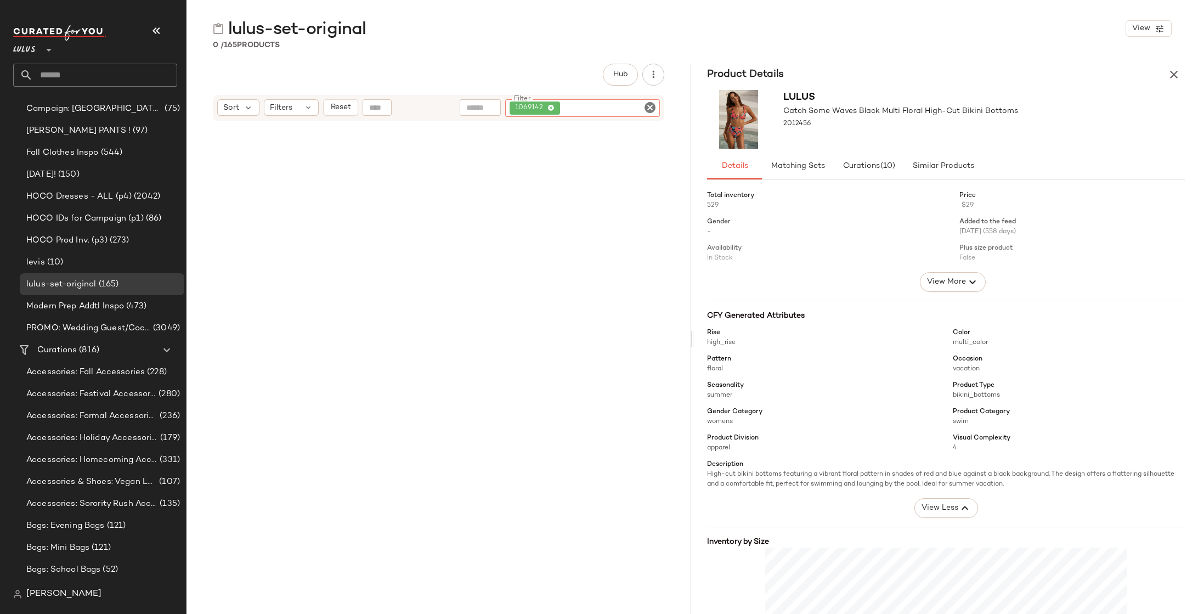
click at [550, 110] on icon at bounding box center [550, 108] width 7 height 7
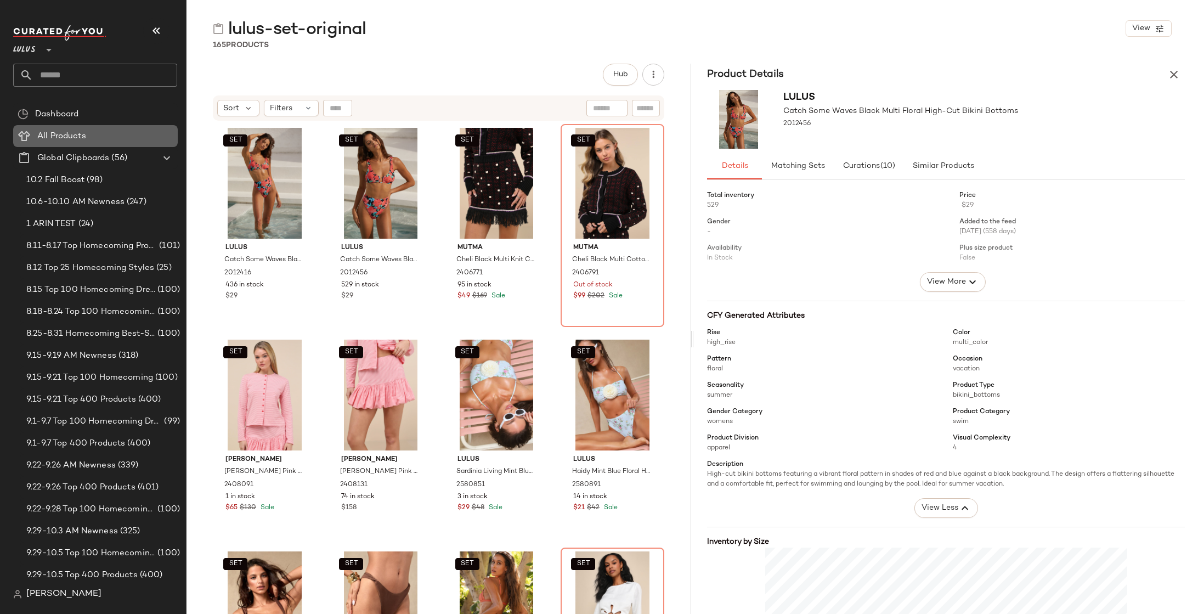
click at [64, 134] on span "All Products" at bounding box center [61, 136] width 49 height 13
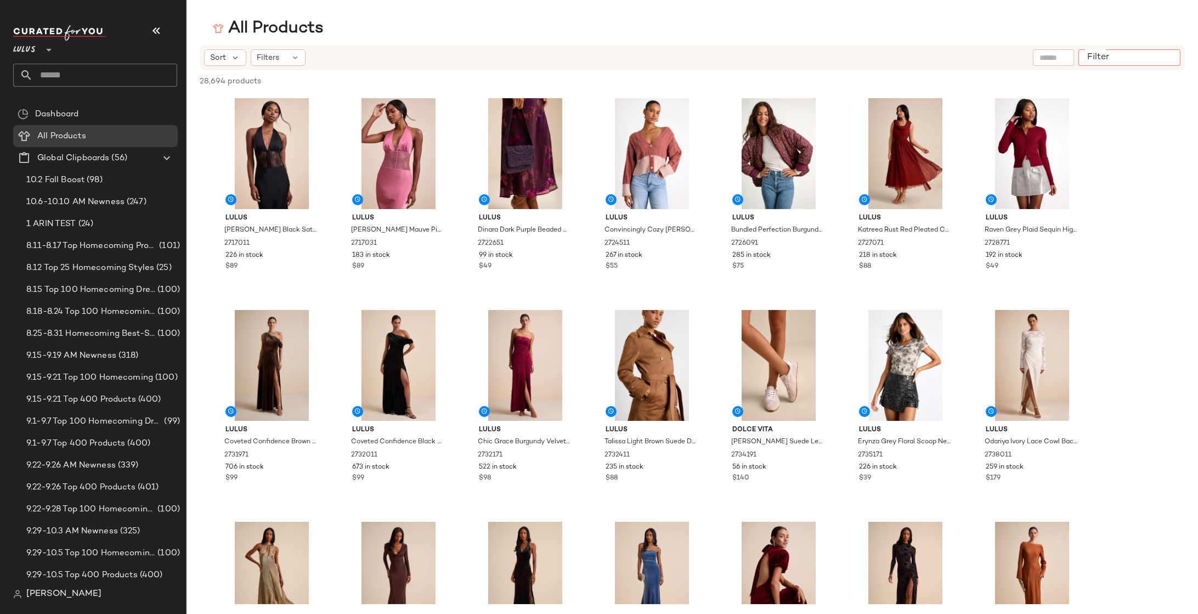
click at [958, 59] on input "Filter" at bounding box center [1129, 58] width 93 height 12
paste input "*******"
type input "*******"
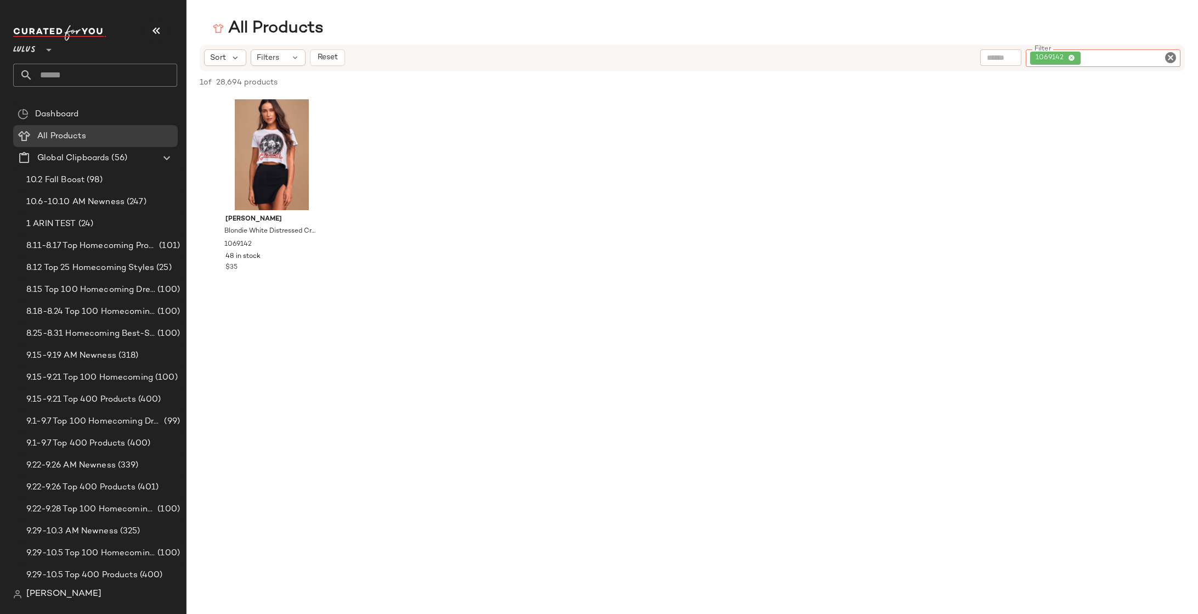
click at [18, 46] on span "Lulus" at bounding box center [24, 47] width 22 height 20
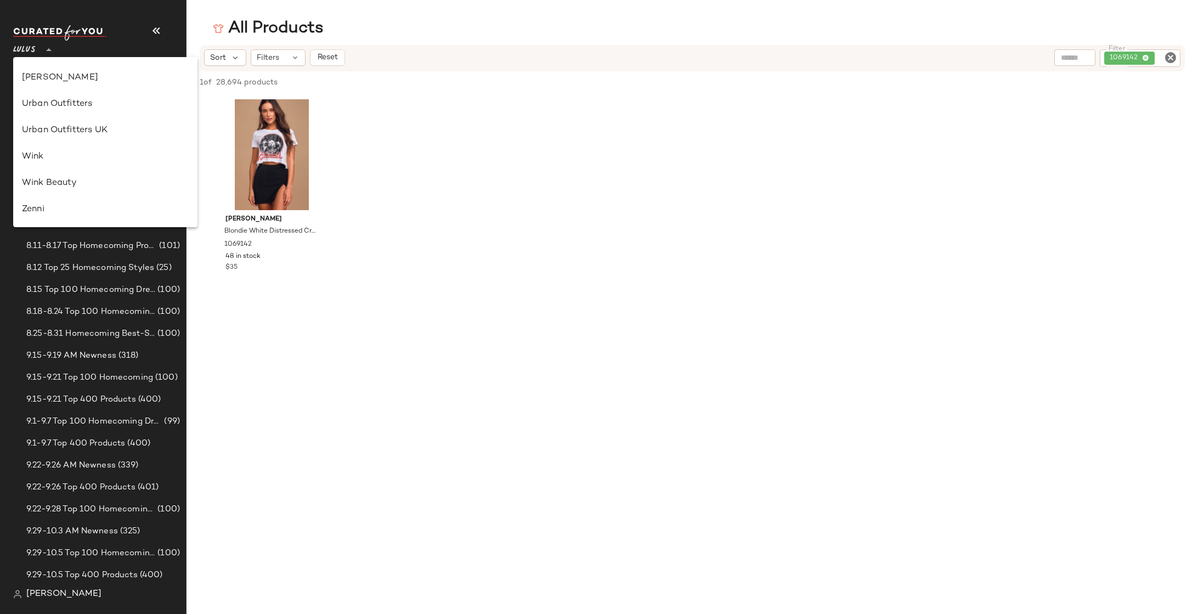
scroll to position [497, 0]
click at [47, 110] on div "Rent the Runway" at bounding box center [105, 104] width 167 height 13
type input "**"
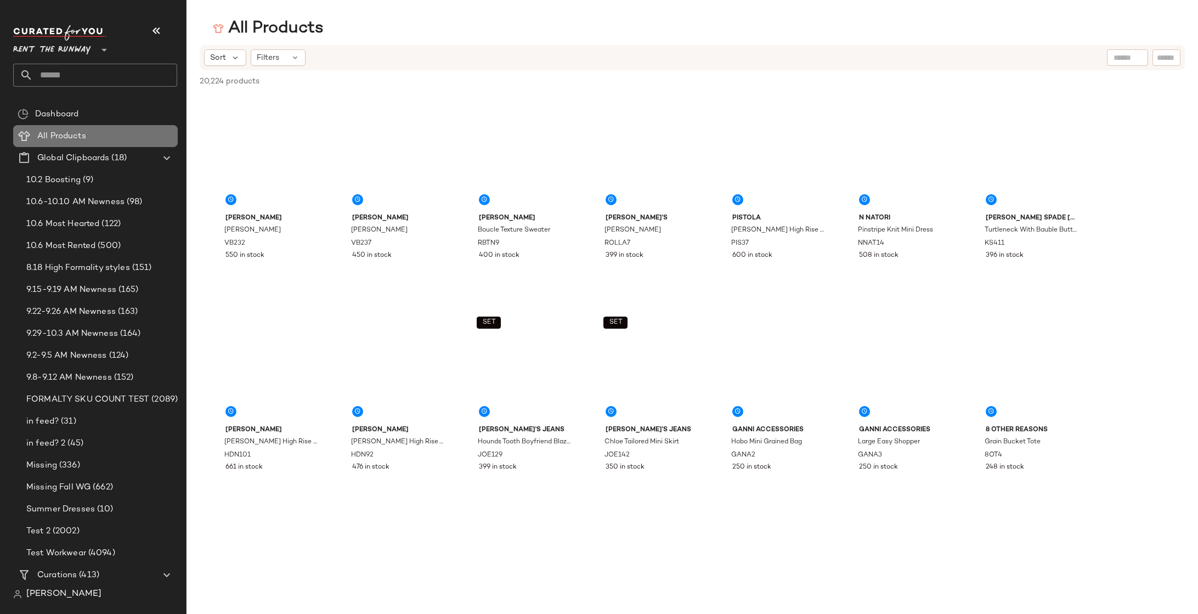
click at [50, 135] on span "All Products" at bounding box center [61, 136] width 49 height 13
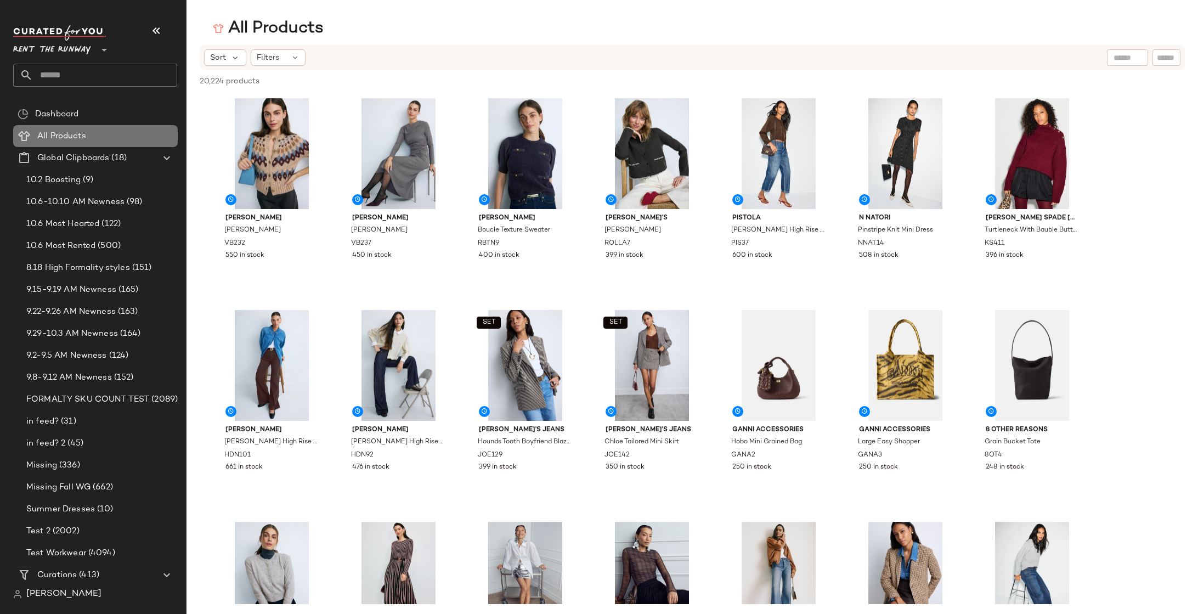
click at [64, 137] on span "All Products" at bounding box center [61, 136] width 49 height 13
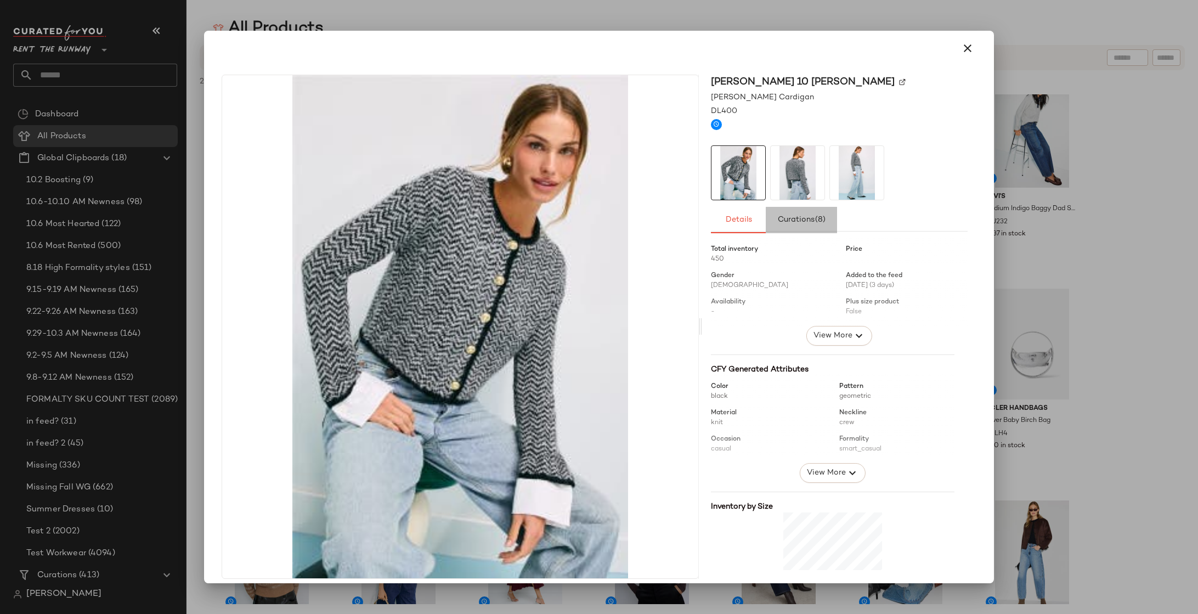
click at [802, 222] on span "Curations (8)" at bounding box center [801, 220] width 49 height 9
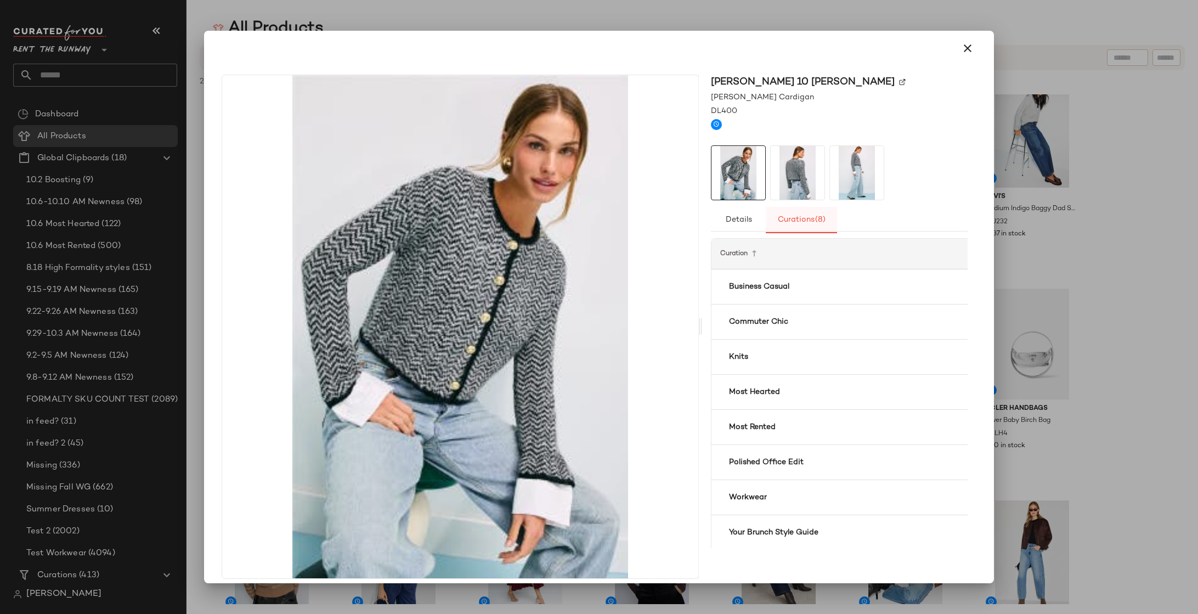
click at [802, 222] on span "Curations (8)" at bounding box center [801, 220] width 49 height 9
click at [958, 49] on icon "button" at bounding box center [967, 48] width 13 height 13
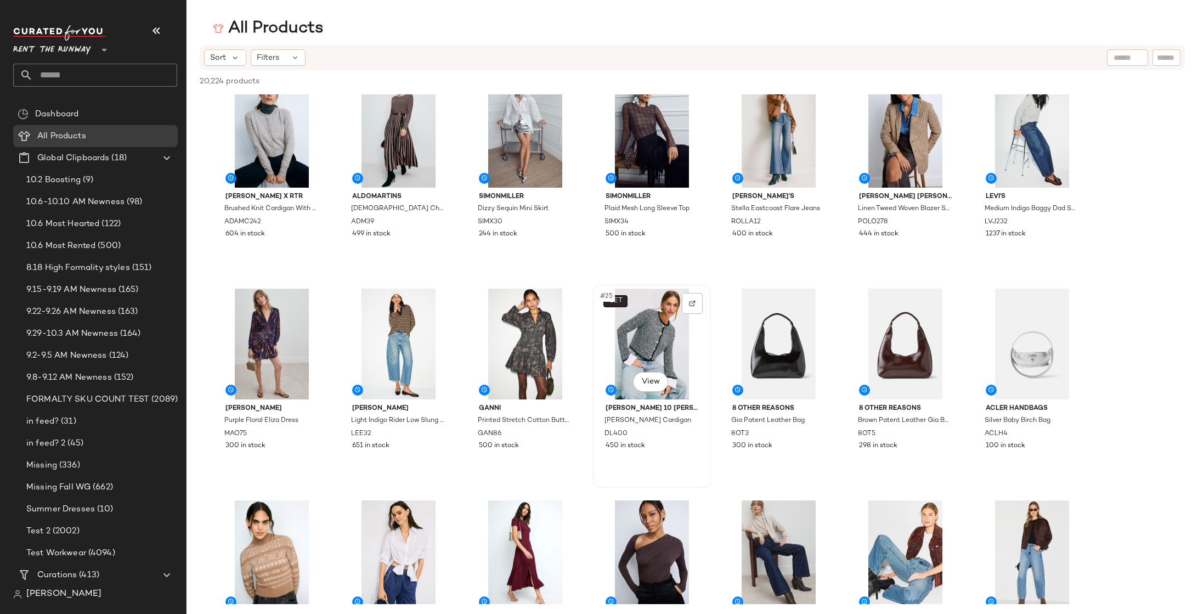
click at [626, 303] on body "Rent the Runway ** Dashboard All Products Global Clipboards (18) 10.2 Boosting …" at bounding box center [599, 307] width 1198 height 614
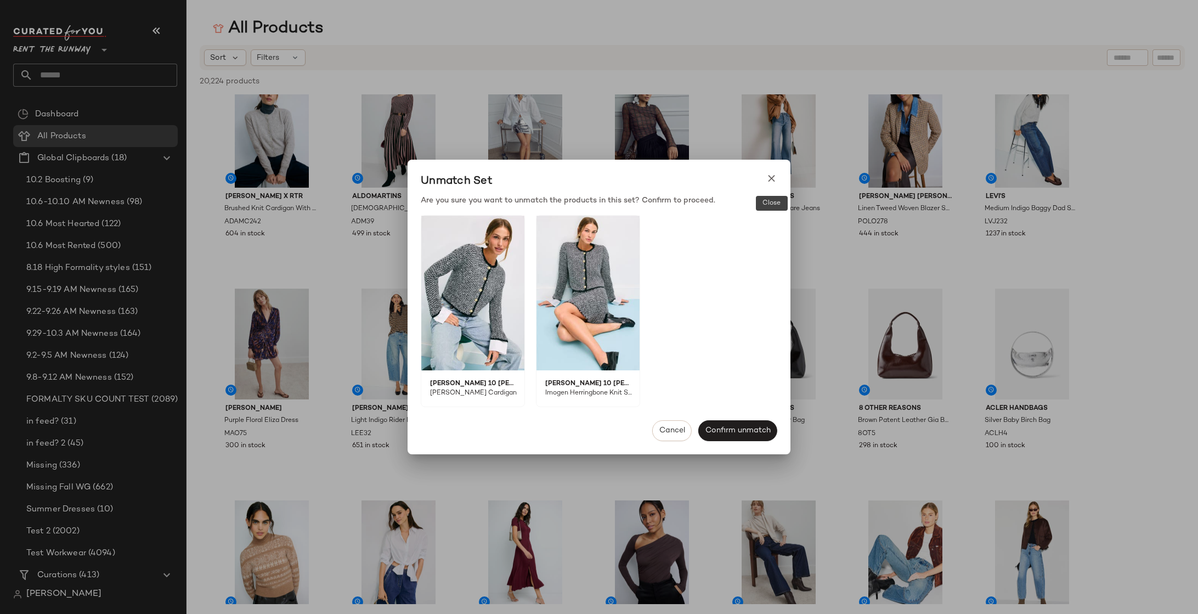
click at [775, 182] on icon at bounding box center [772, 179] width 12 height 12
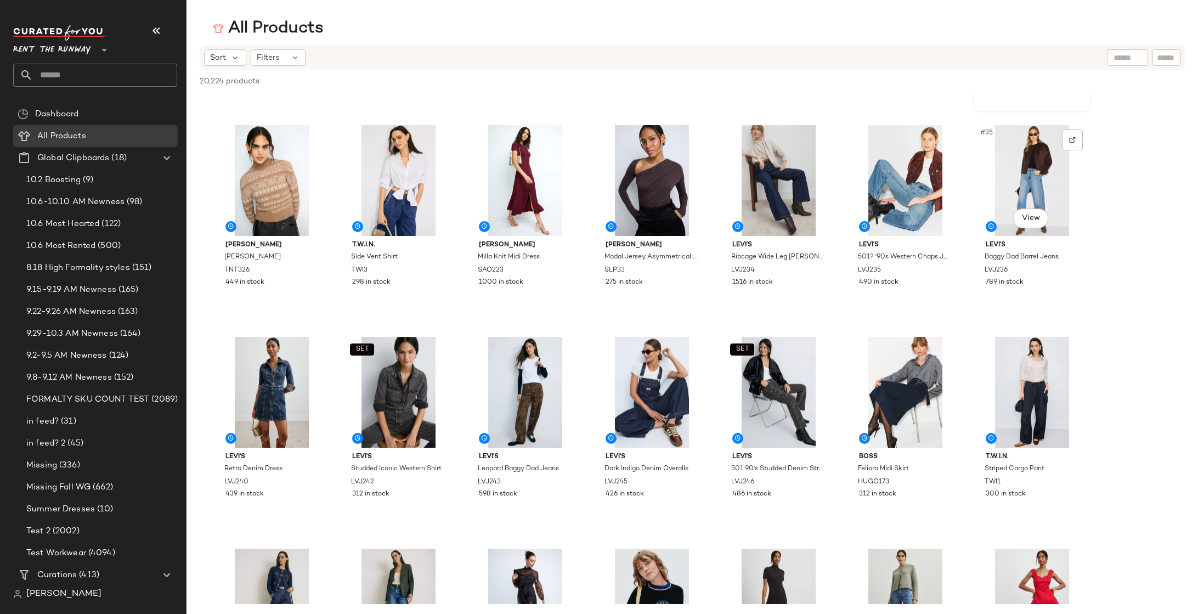
scroll to position [848, 0]
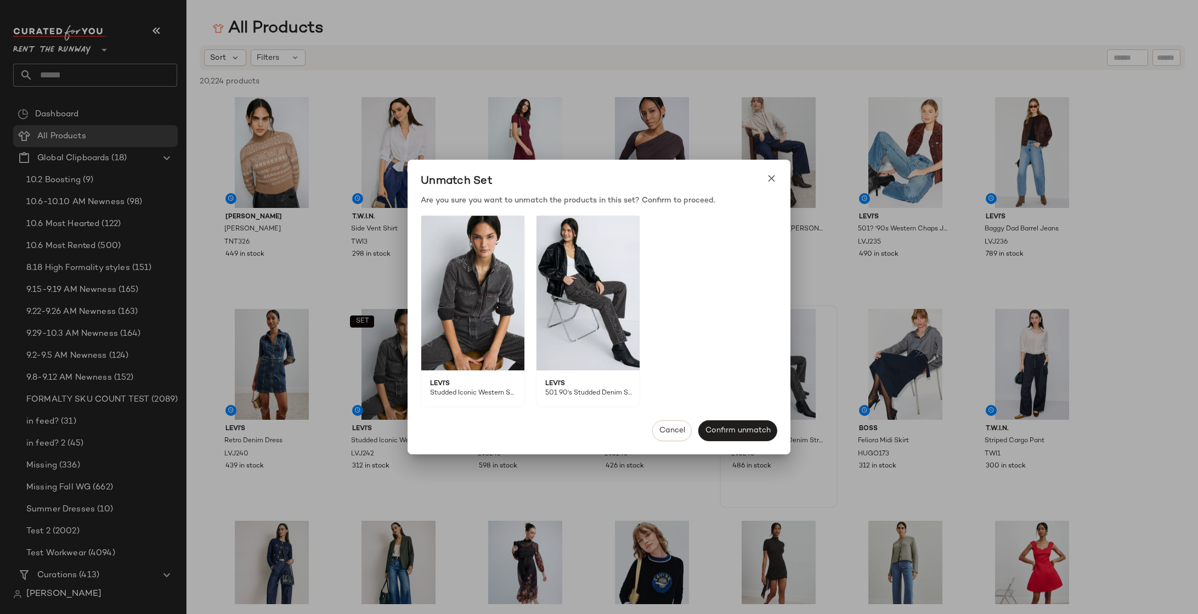
click at [749, 322] on body "Rent the Runway ** Dashboard All Products Global Clipboards (18) 10.2 Boosting …" at bounding box center [599, 307] width 1198 height 614
click at [600, 268] on img at bounding box center [587, 293] width 103 height 155
click at [667, 425] on button "Cancel" at bounding box center [671, 430] width 39 height 21
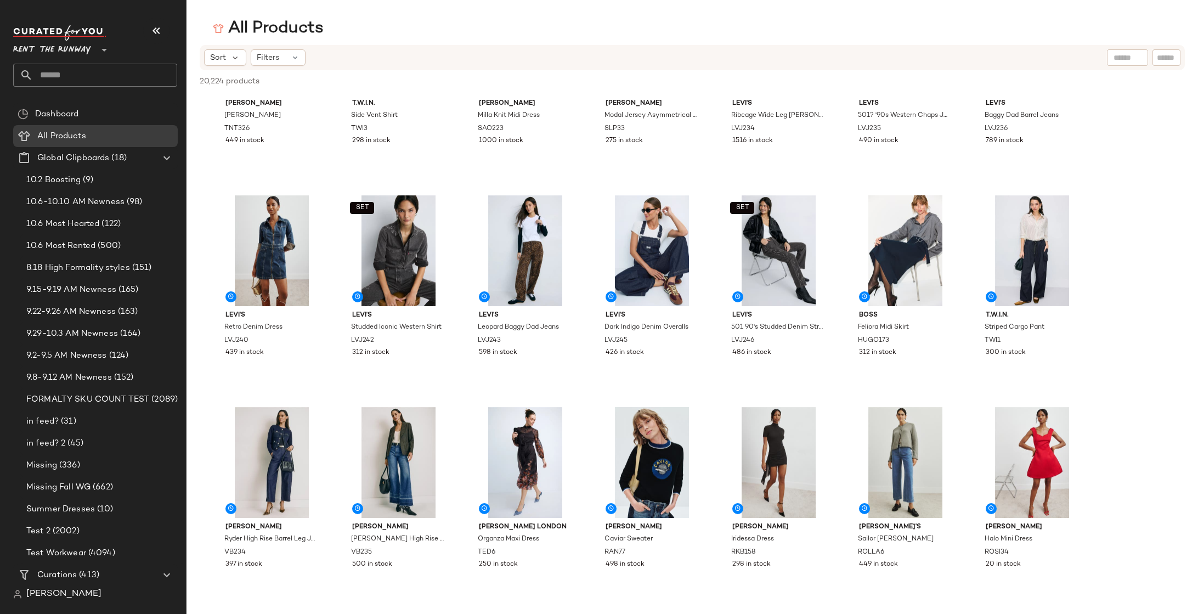
scroll to position [544, 0]
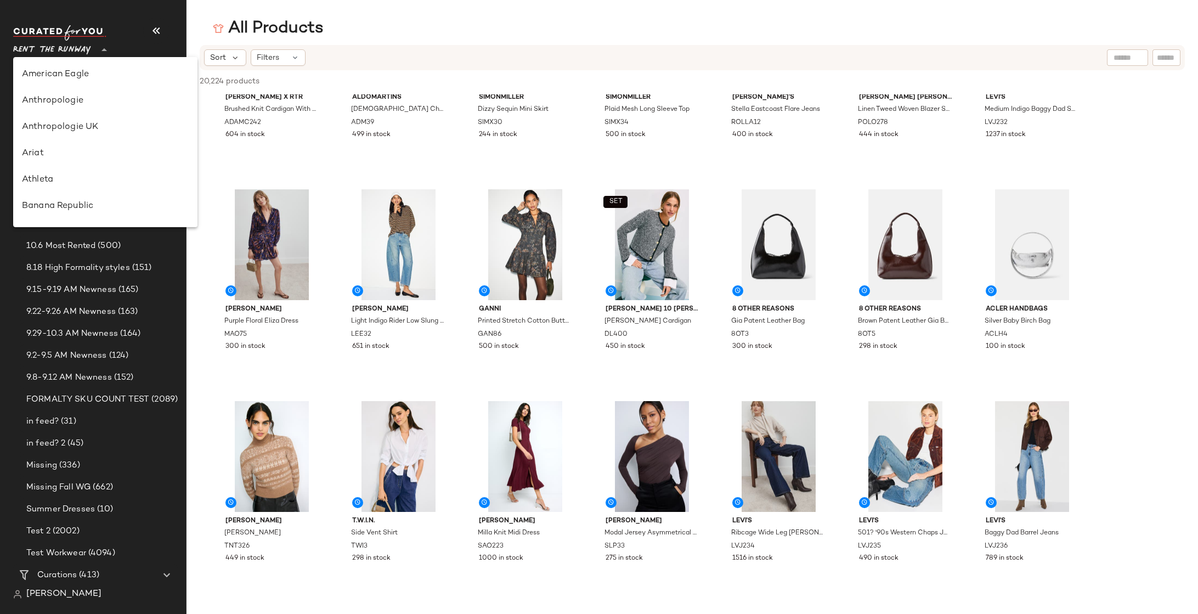
click at [64, 46] on span "Rent the Runway" at bounding box center [52, 47] width 78 height 20
